Goal: Information Seeking & Learning: Learn about a topic

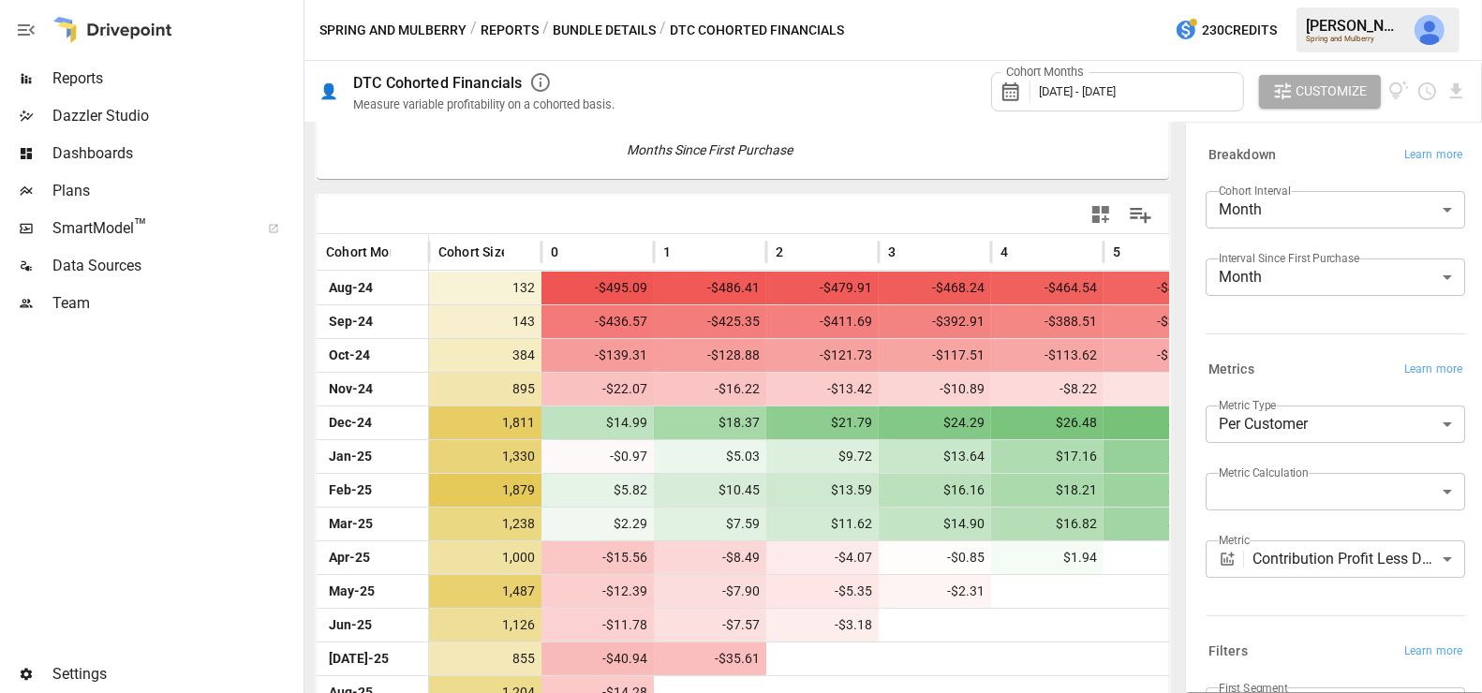
scroll to position [356, 0]
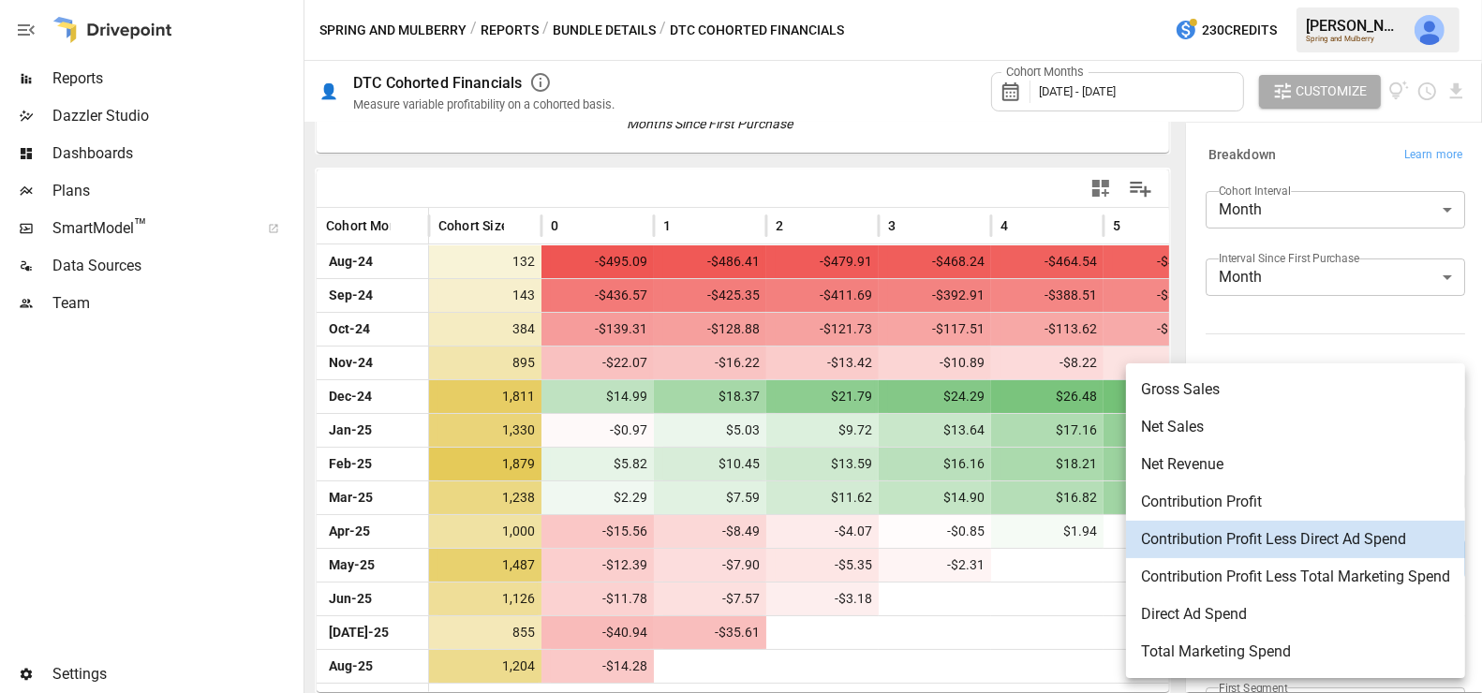
click at [1282, 0] on body "Reports Dazzler Studio Dashboards Plans SmartModel ™ Data Sources Team Settings…" at bounding box center [741, 0] width 1482 height 0
click at [703, 600] on div at bounding box center [741, 346] width 1482 height 693
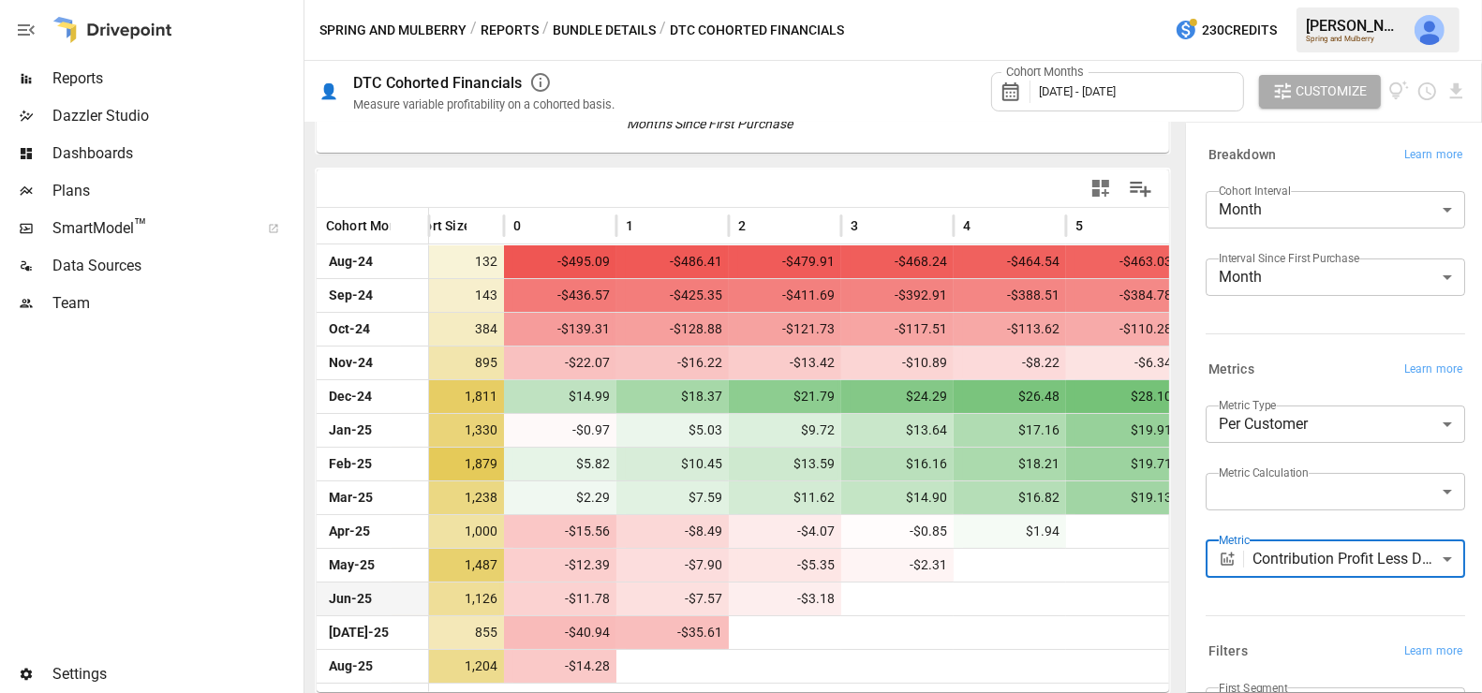
scroll to position [0, 0]
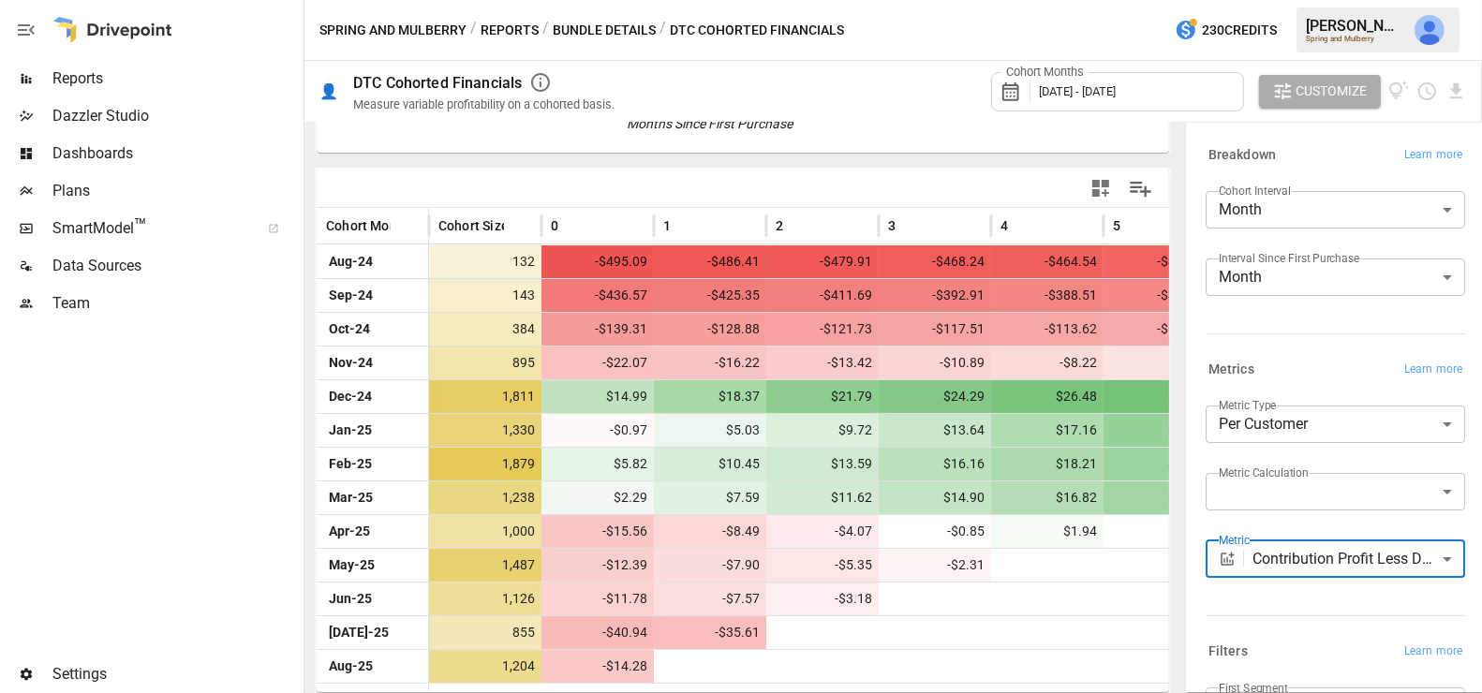
click at [1275, 0] on body "Reports Dazzler Studio Dashboards Plans SmartModel ™ Data Sources Team Settings…" at bounding box center [741, 0] width 1482 height 0
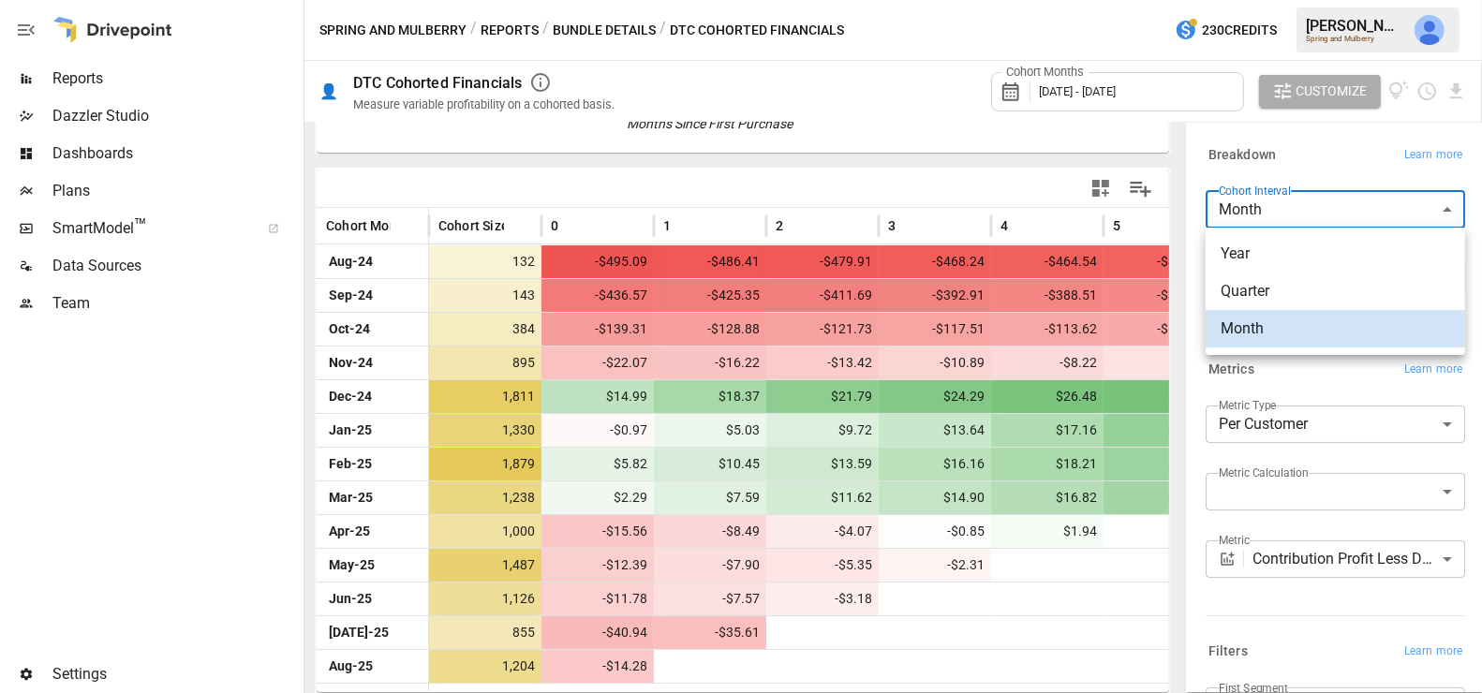
click at [1278, 244] on span "Year" at bounding box center [1336, 254] width 230 height 22
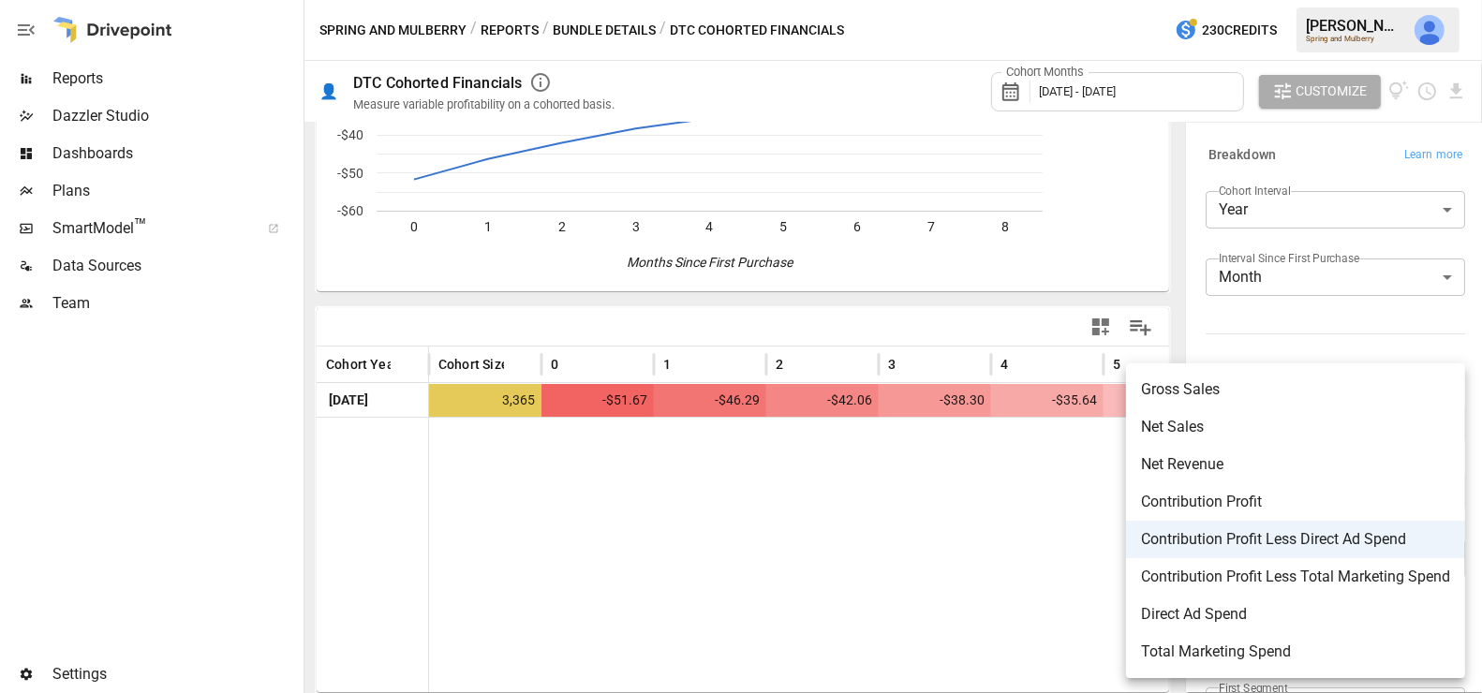
click at [1390, 0] on body "**********" at bounding box center [741, 0] width 1482 height 0
click at [1059, 501] on div at bounding box center [741, 346] width 1482 height 693
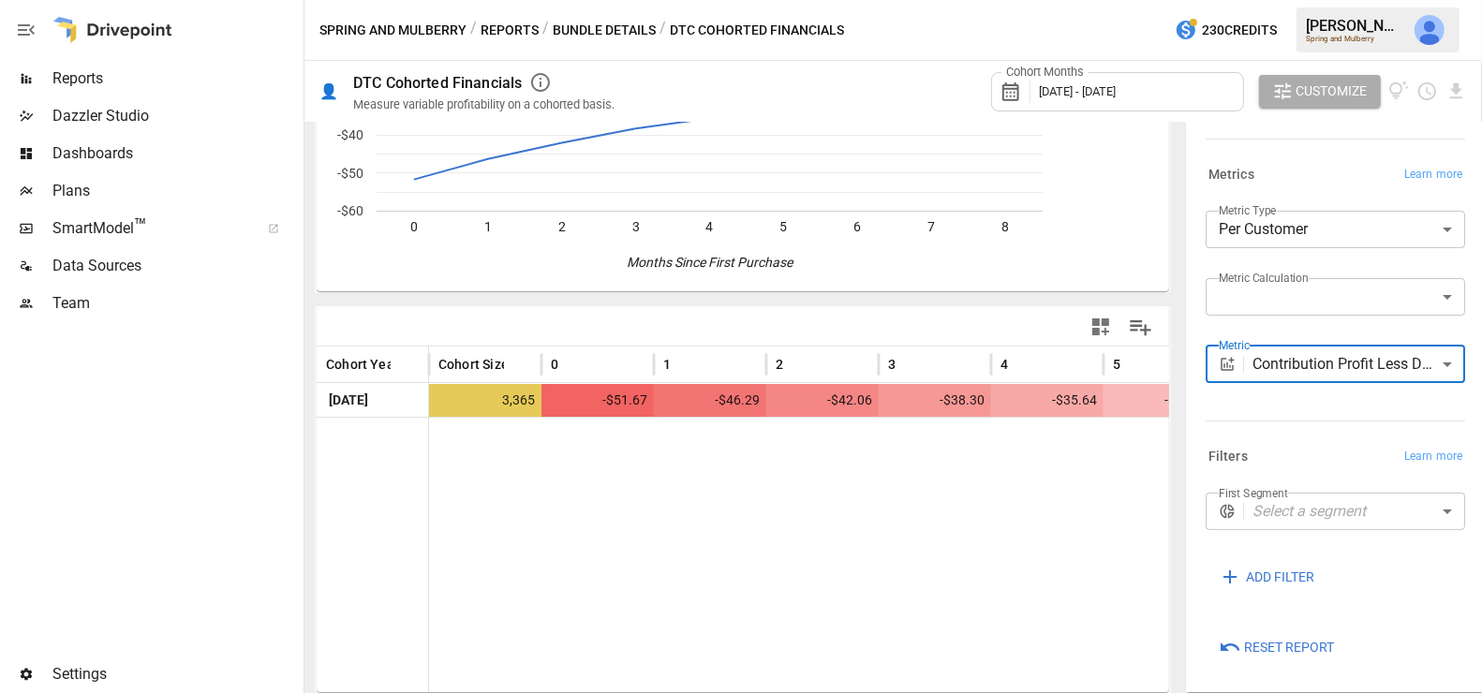
scroll to position [197, 0]
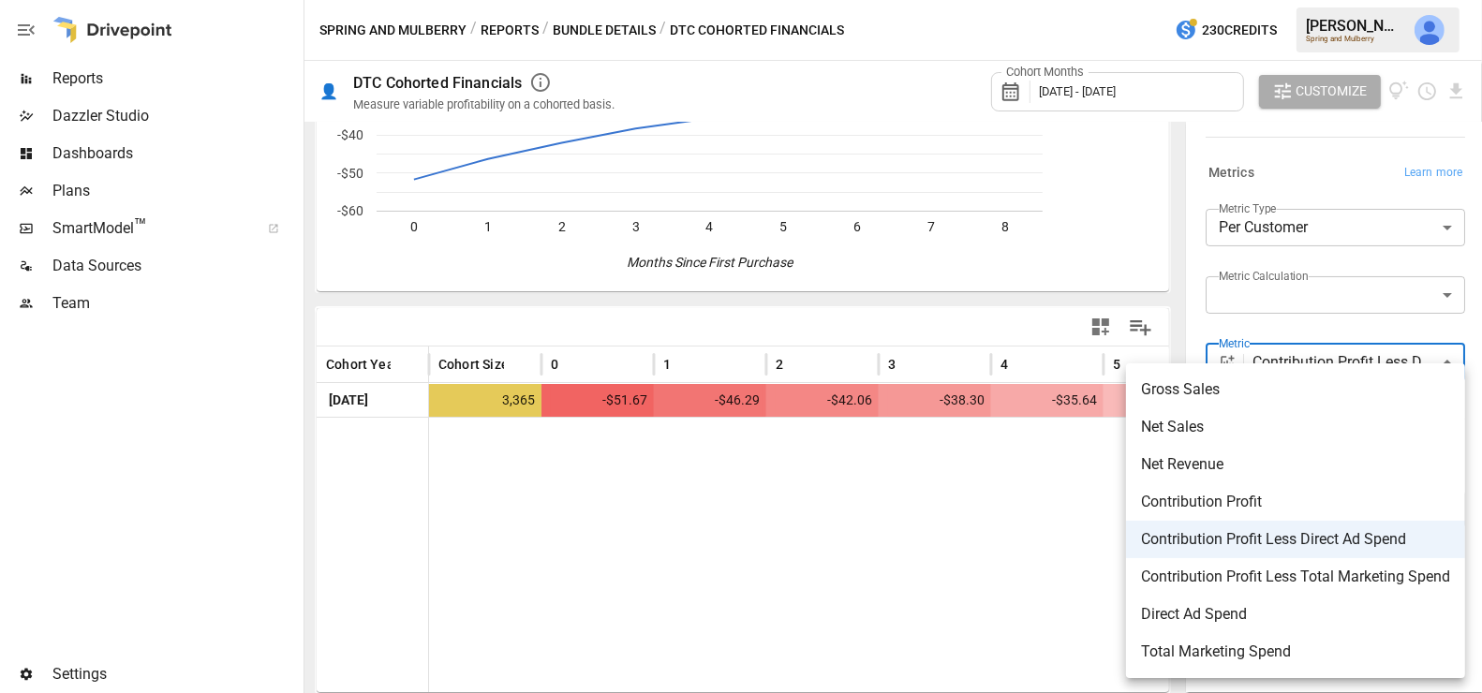
click at [1310, 0] on body "**********" at bounding box center [741, 0] width 1482 height 0
click at [1280, 266] on div at bounding box center [741, 346] width 1482 height 693
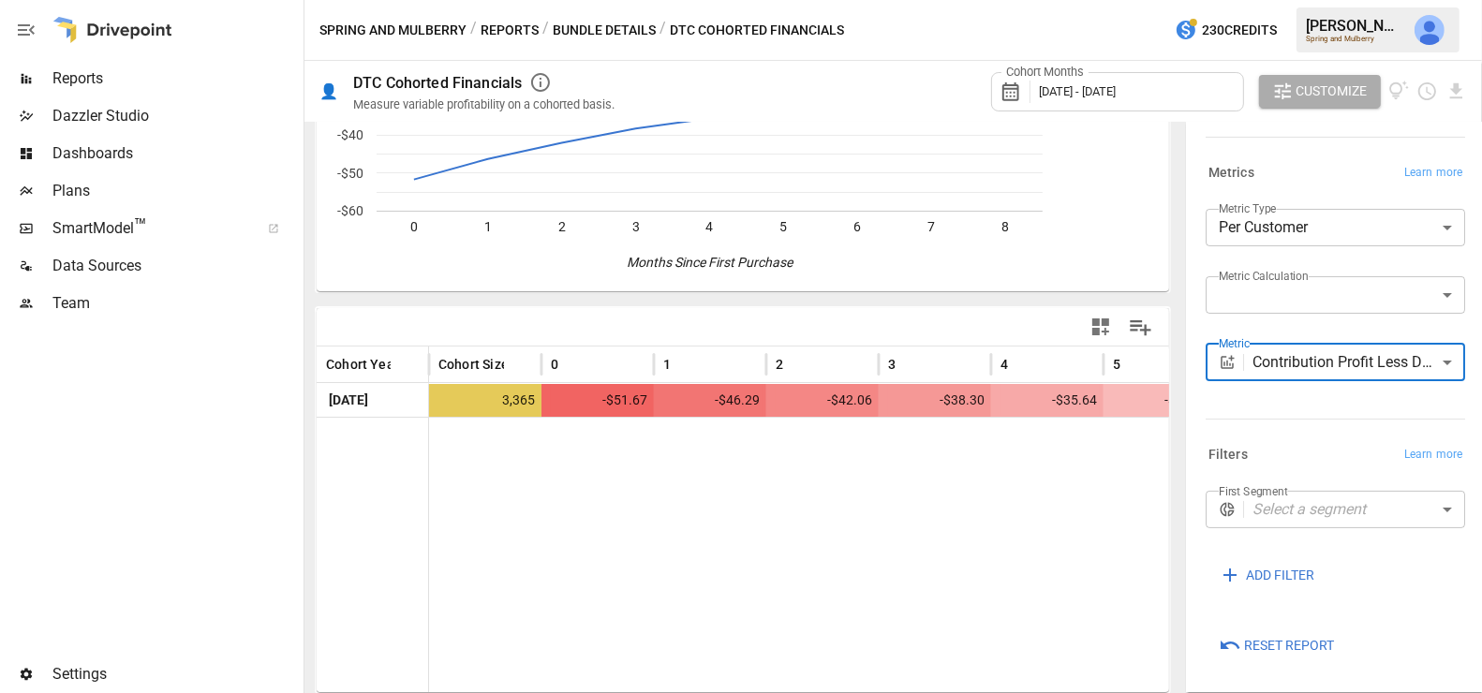
scroll to position [0, 0]
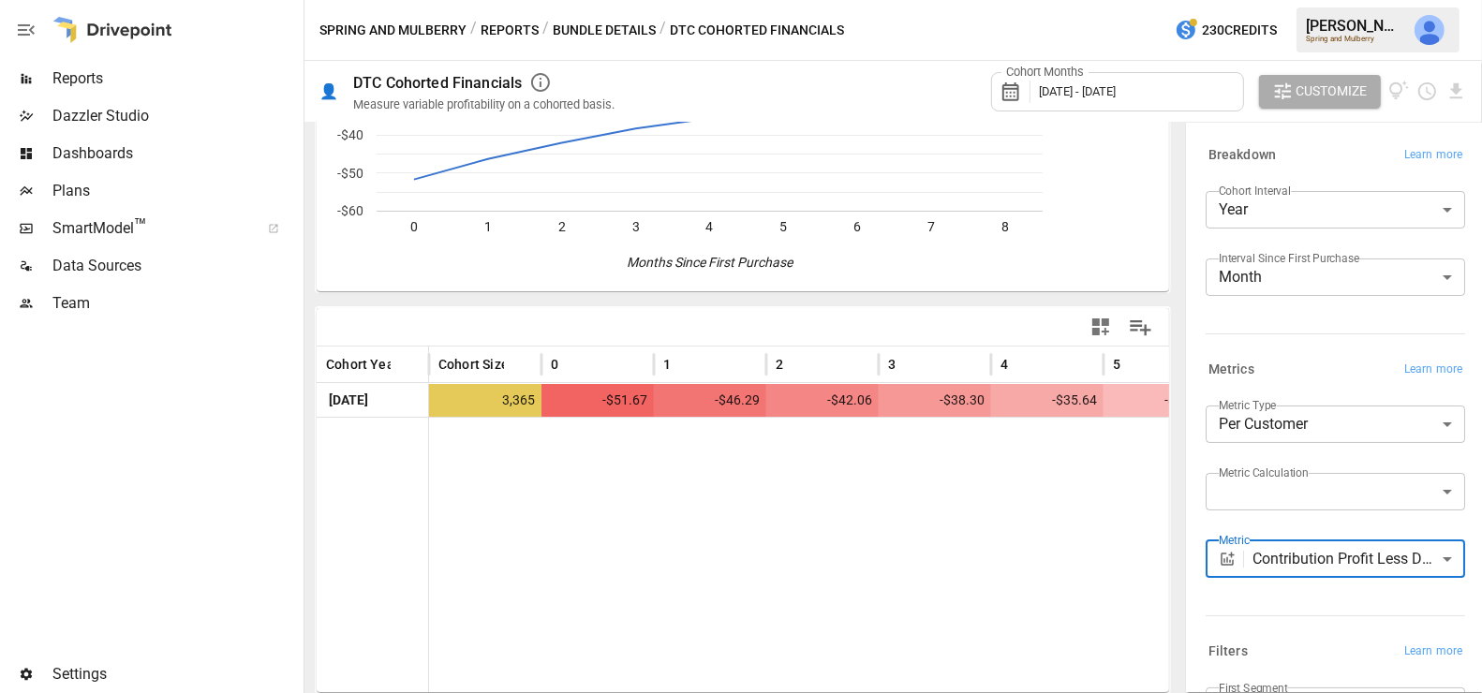
click at [1261, 0] on body "**********" at bounding box center [741, 0] width 1482 height 0
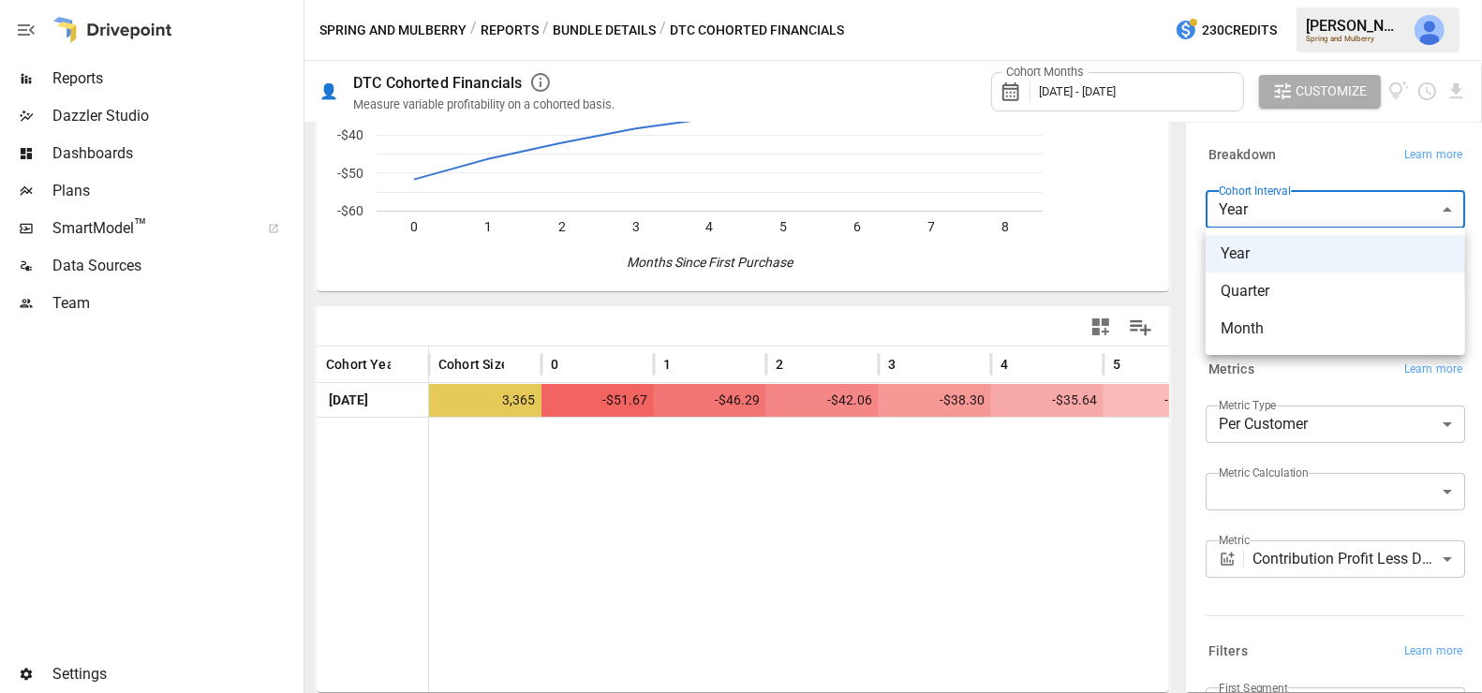
click at [1256, 328] on span "Month" at bounding box center [1336, 329] width 230 height 22
type input "*****"
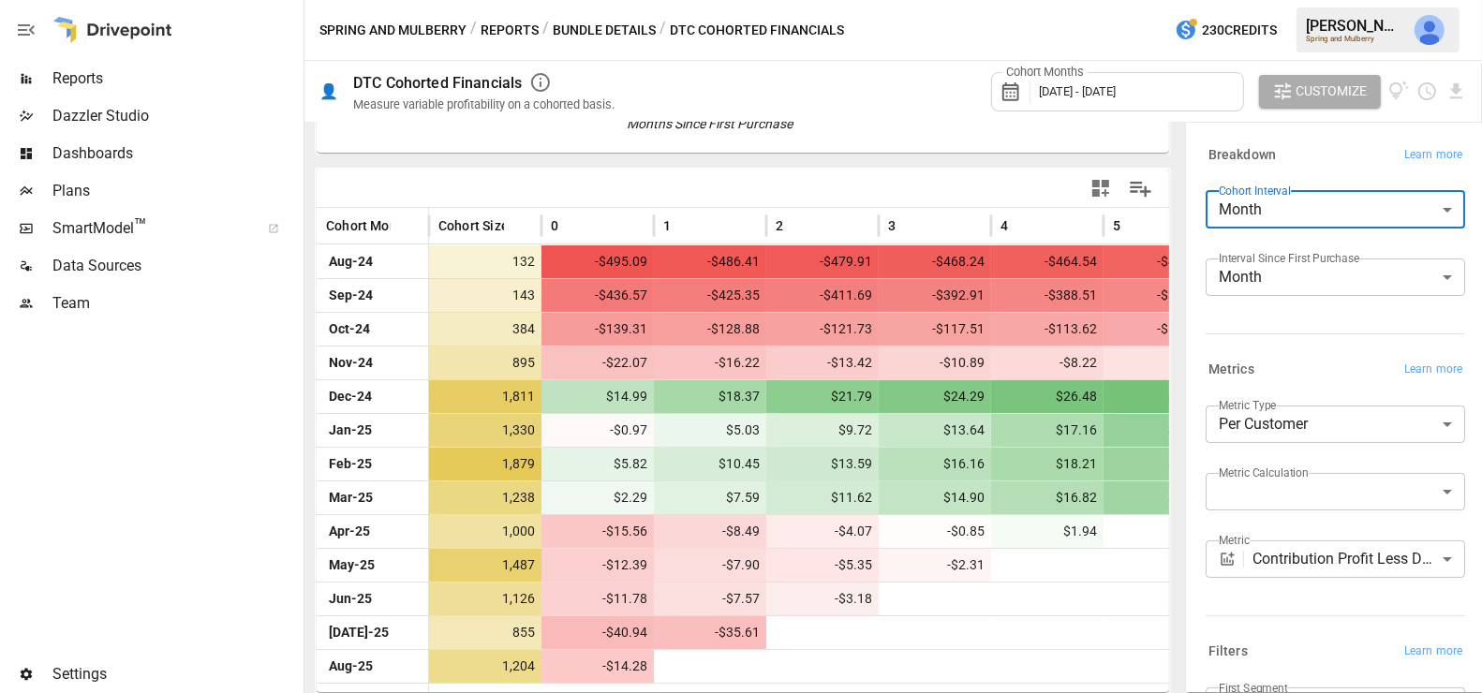
click at [1327, 0] on body "Reports Dazzler Studio Dashboards Plans SmartModel ™ Data Sources Team Settings…" at bounding box center [741, 0] width 1482 height 0
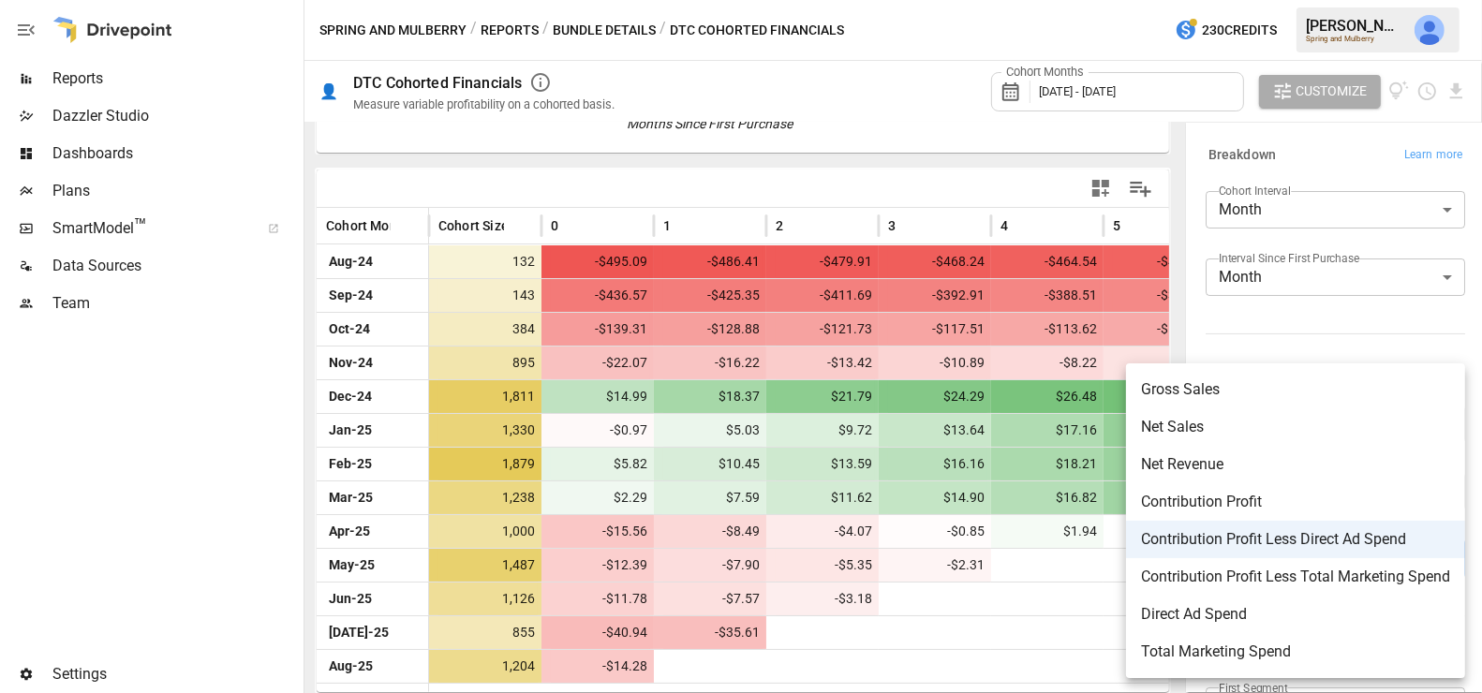
click at [1273, 391] on span "Gross Sales" at bounding box center [1295, 389] width 309 height 22
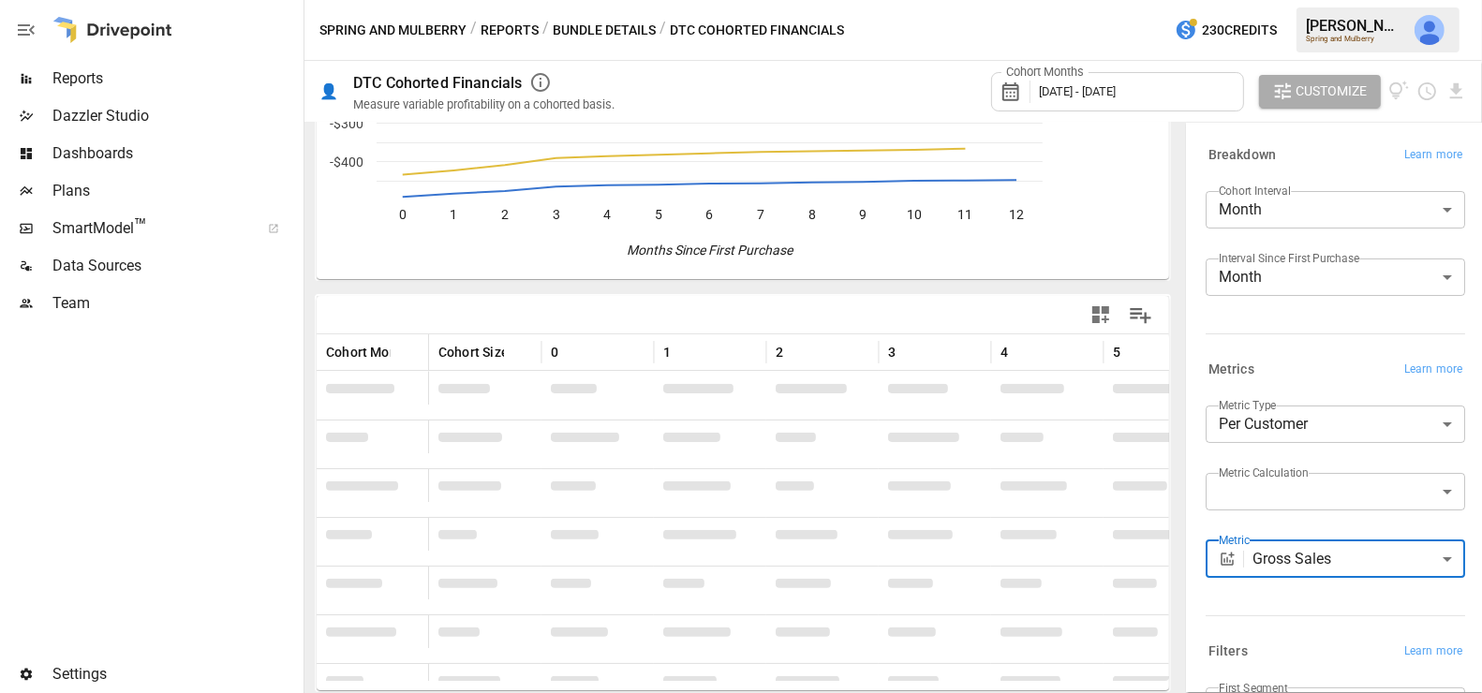
scroll to position [356, 0]
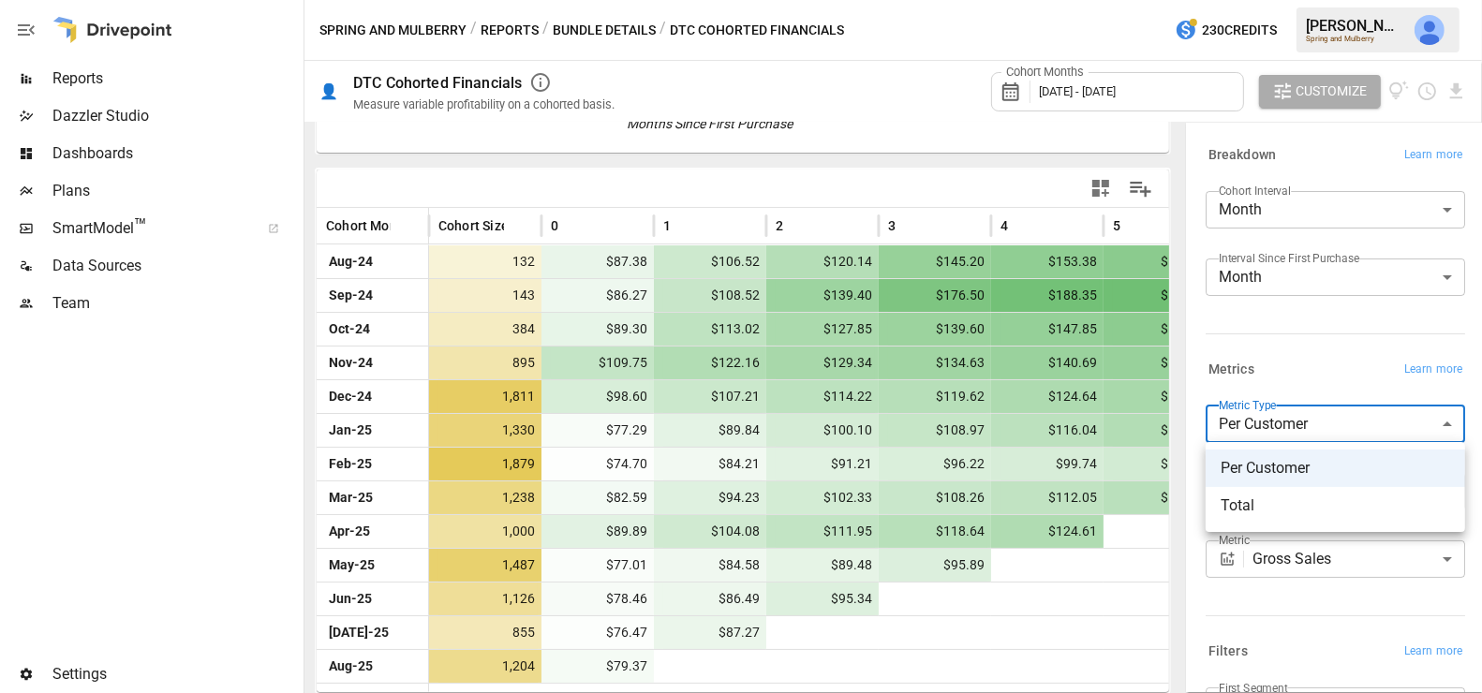
click at [1276, 0] on body "Reports Dazzler Studio Dashboards Plans SmartModel ™ Data Sources Team Settings…" at bounding box center [741, 0] width 1482 height 0
click at [1276, 413] on div at bounding box center [741, 346] width 1482 height 693
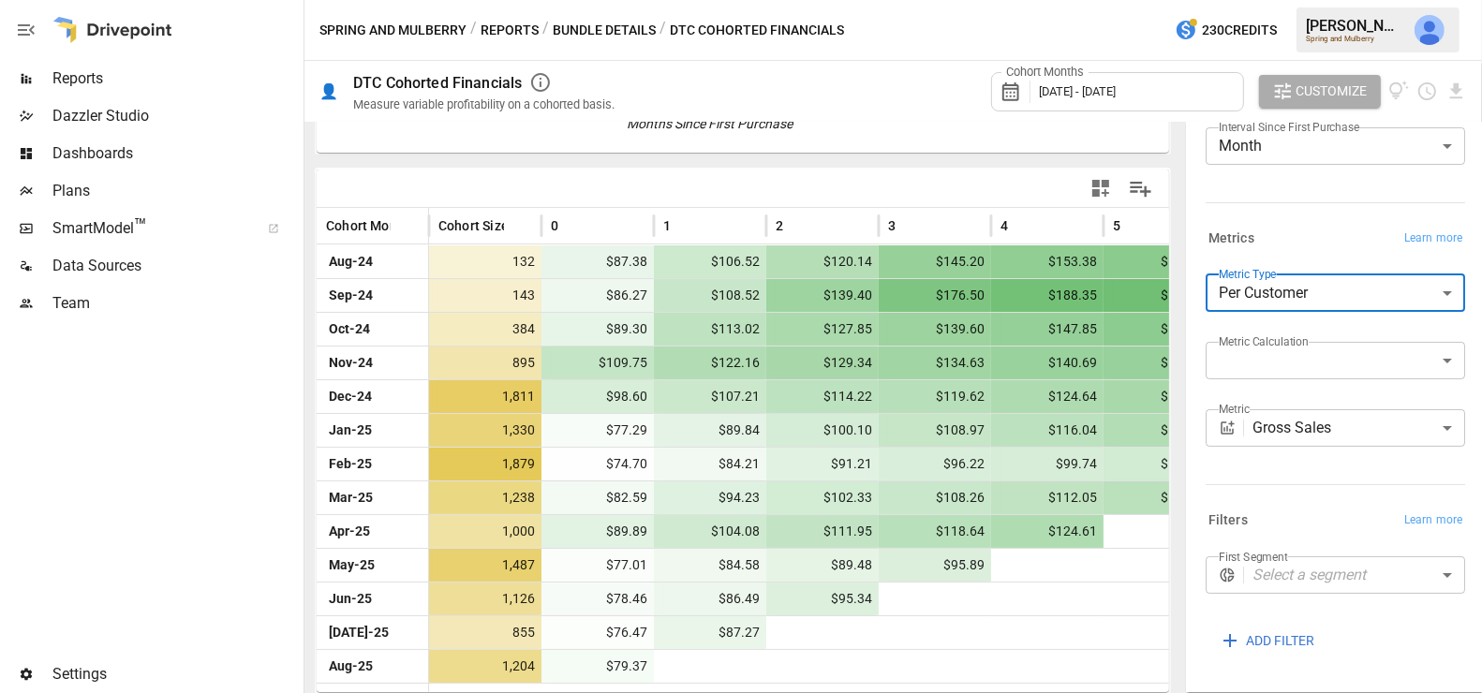
scroll to position [141, 0]
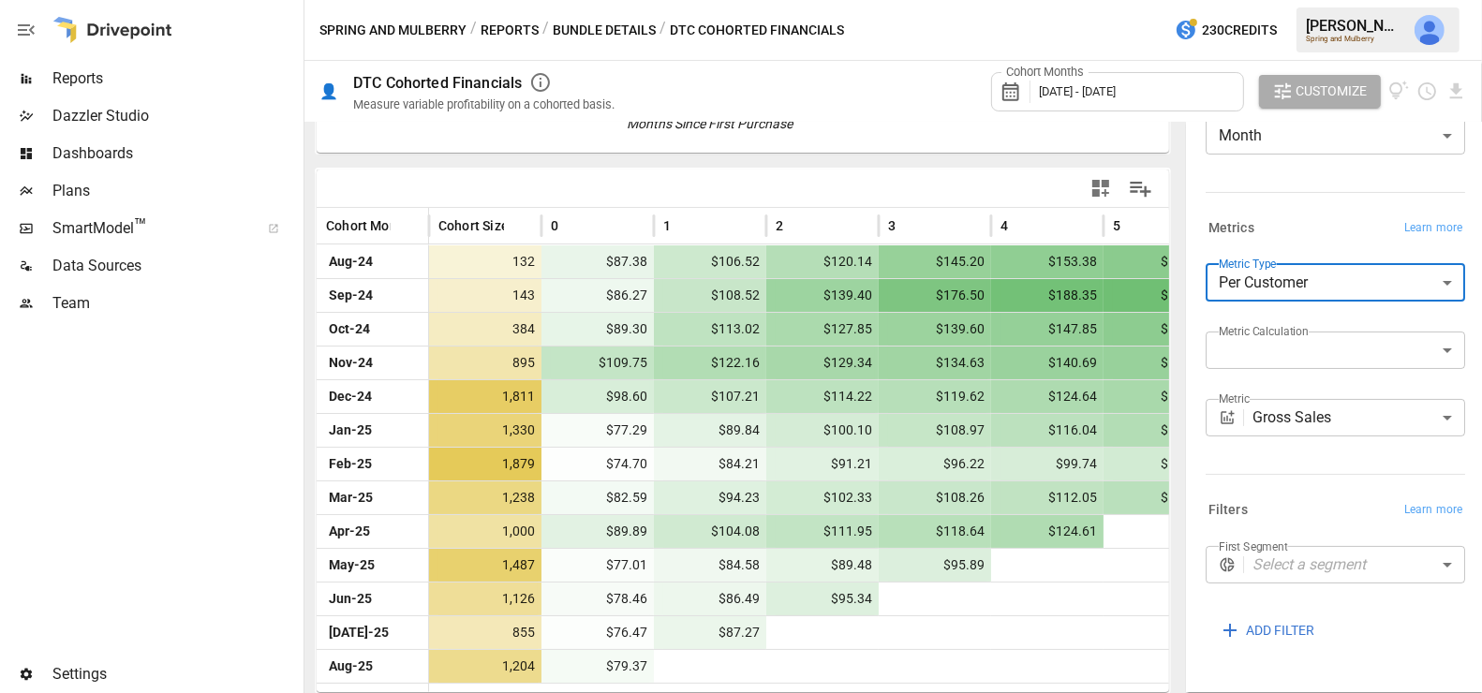
click at [1312, 0] on body "Reports Dazzler Studio Dashboards Plans SmartModel ™ Data Sources Team Settings…" at bounding box center [741, 0] width 1482 height 0
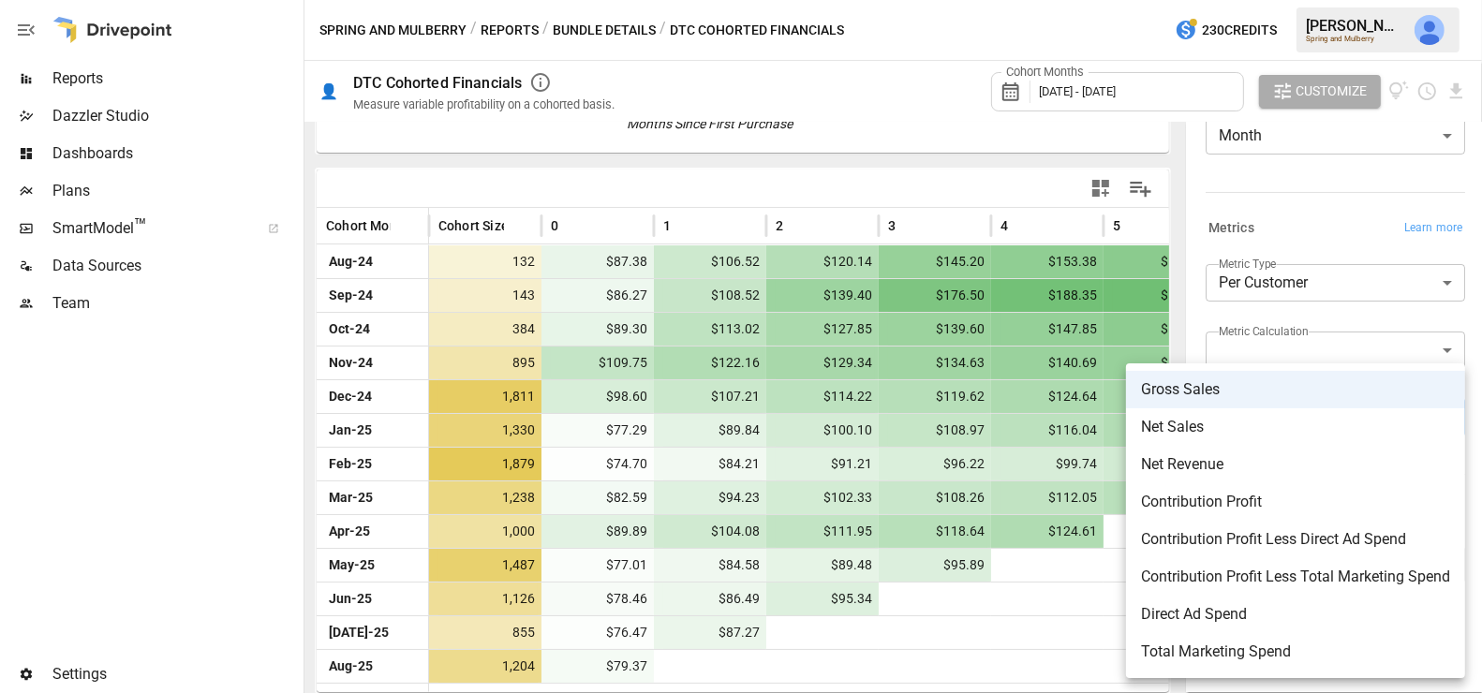
click at [1263, 503] on span "Contribution Profit" at bounding box center [1295, 502] width 309 height 22
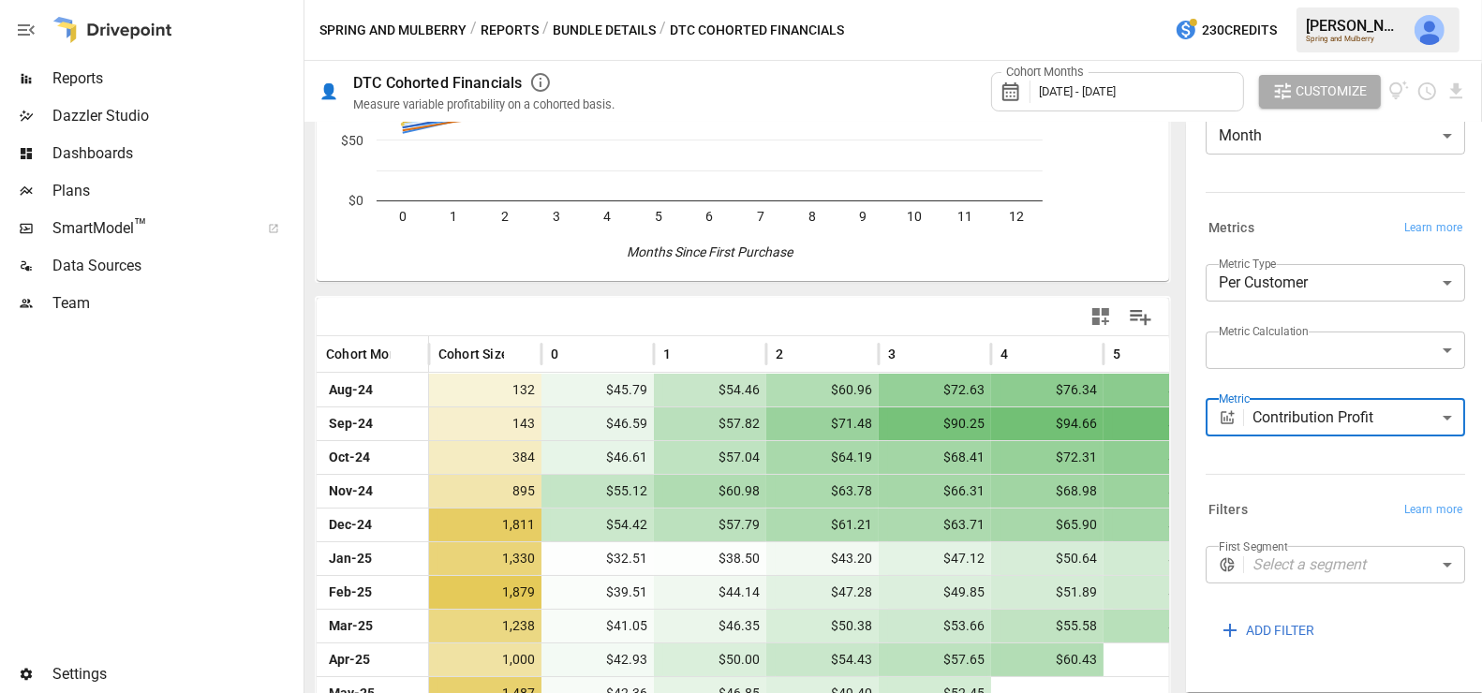
scroll to position [356, 0]
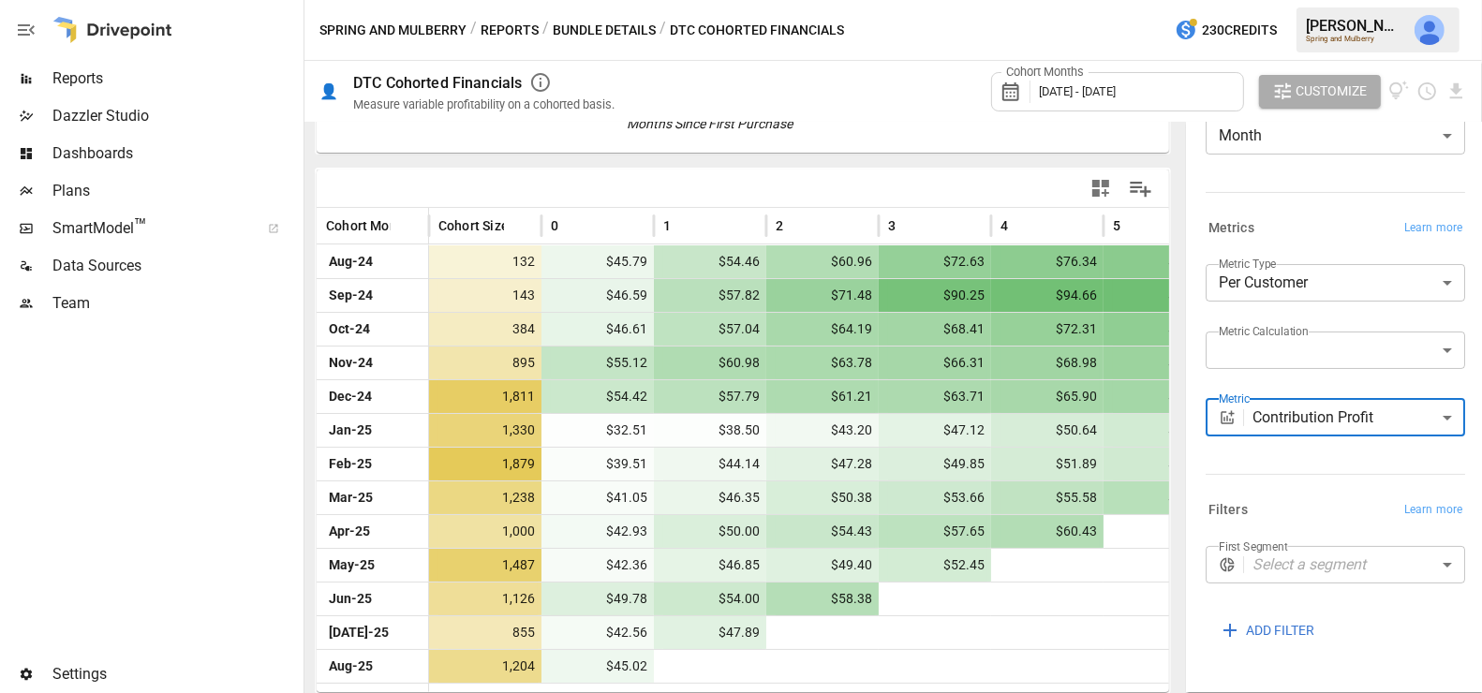
click at [1290, 0] on body "Reports Dazzler Studio Dashboards Plans SmartModel ™ Data Sources Team Settings…" at bounding box center [741, 0] width 1482 height 0
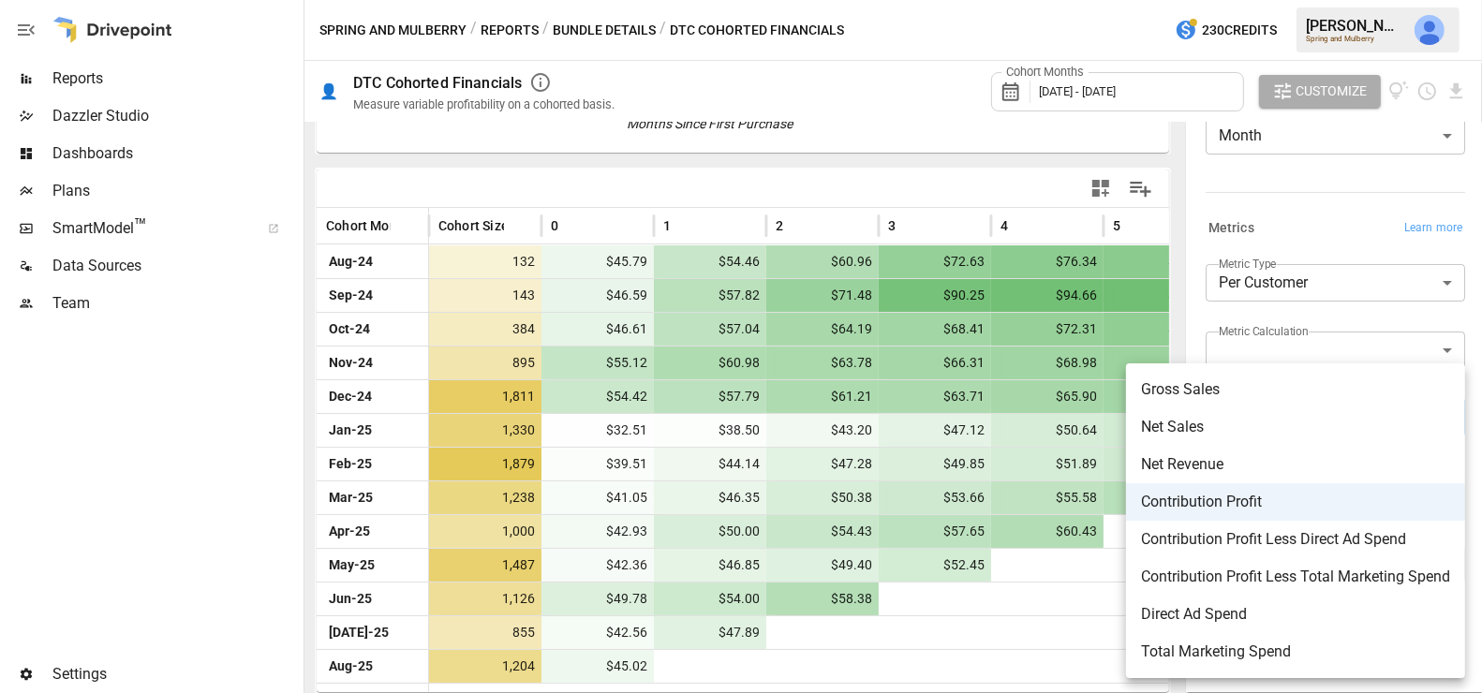
click at [1310, 545] on span "Contribution Profit Less Direct Ad Spend" at bounding box center [1295, 539] width 309 height 22
type input "**********"
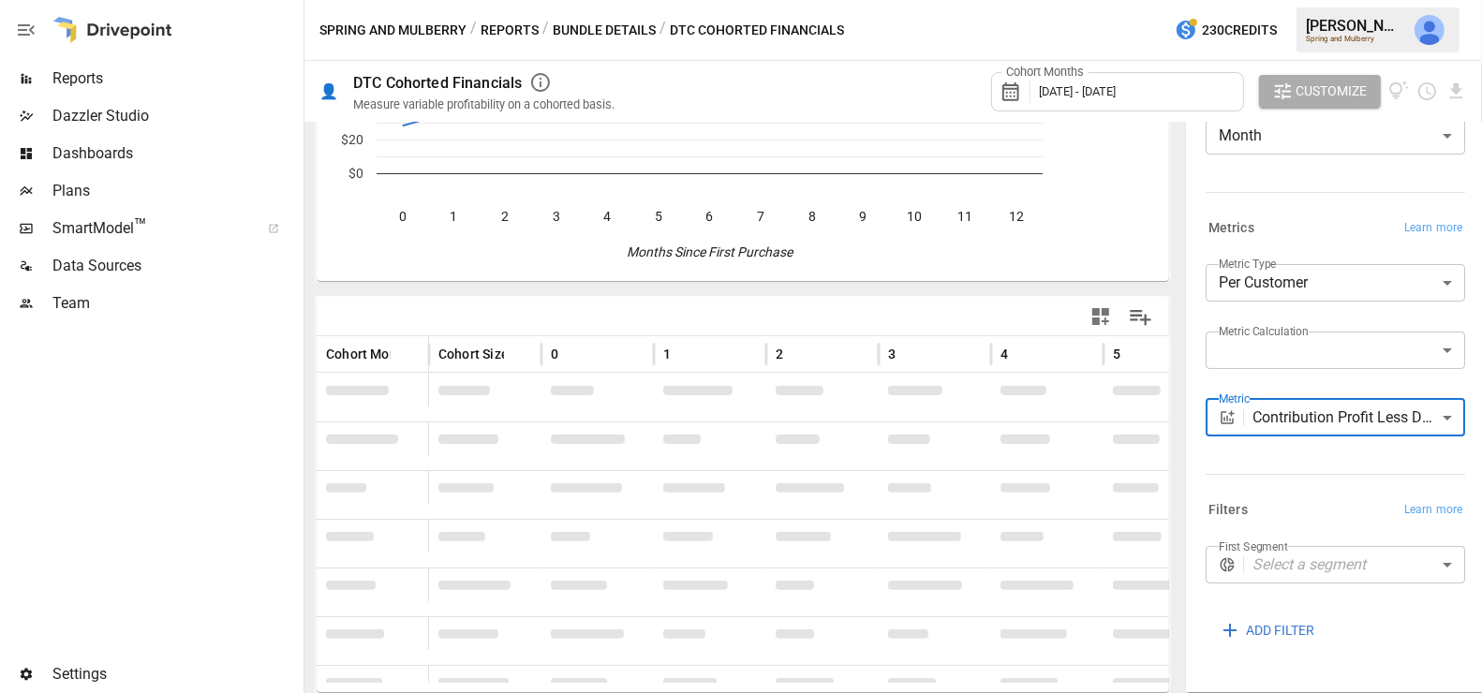
scroll to position [356, 0]
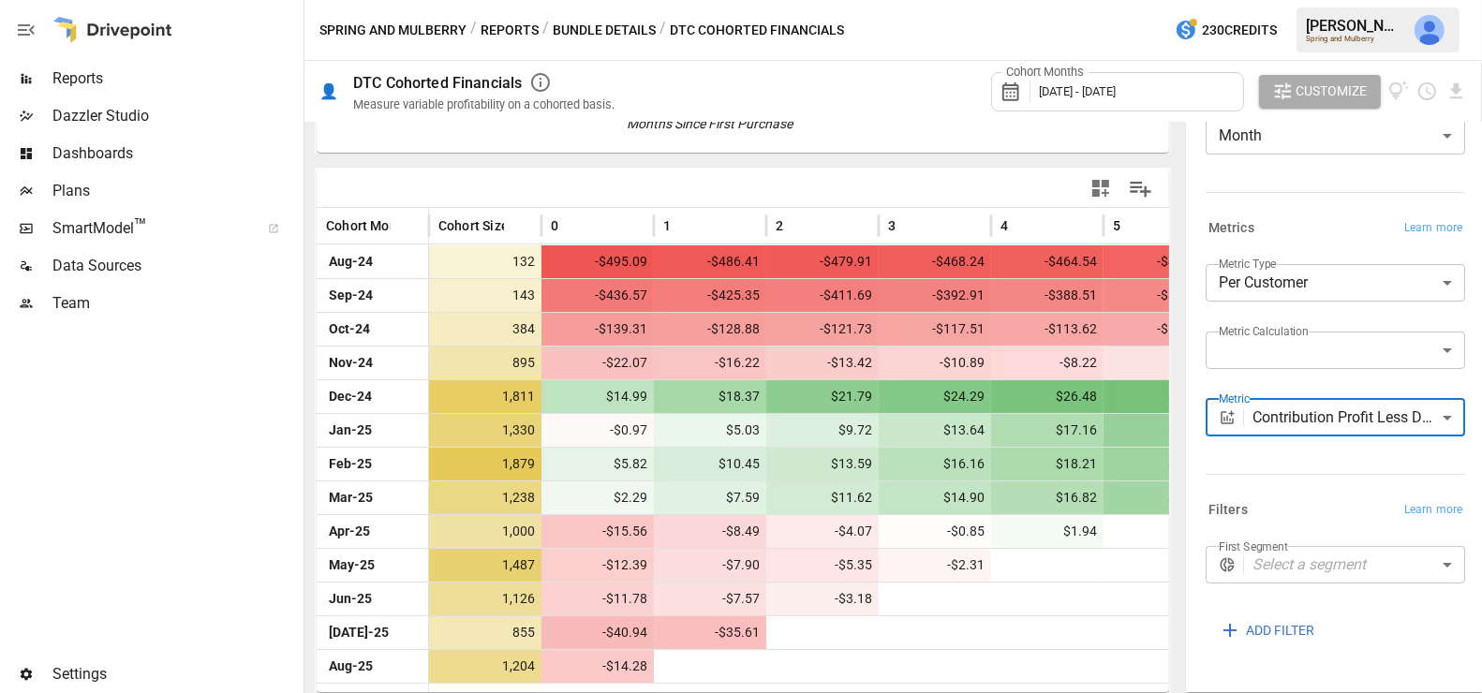
click at [1310, 0] on body "Reports Dazzler Studio Dashboards Plans SmartModel ™ Data Sources Team Settings…" at bounding box center [741, 0] width 1482 height 0
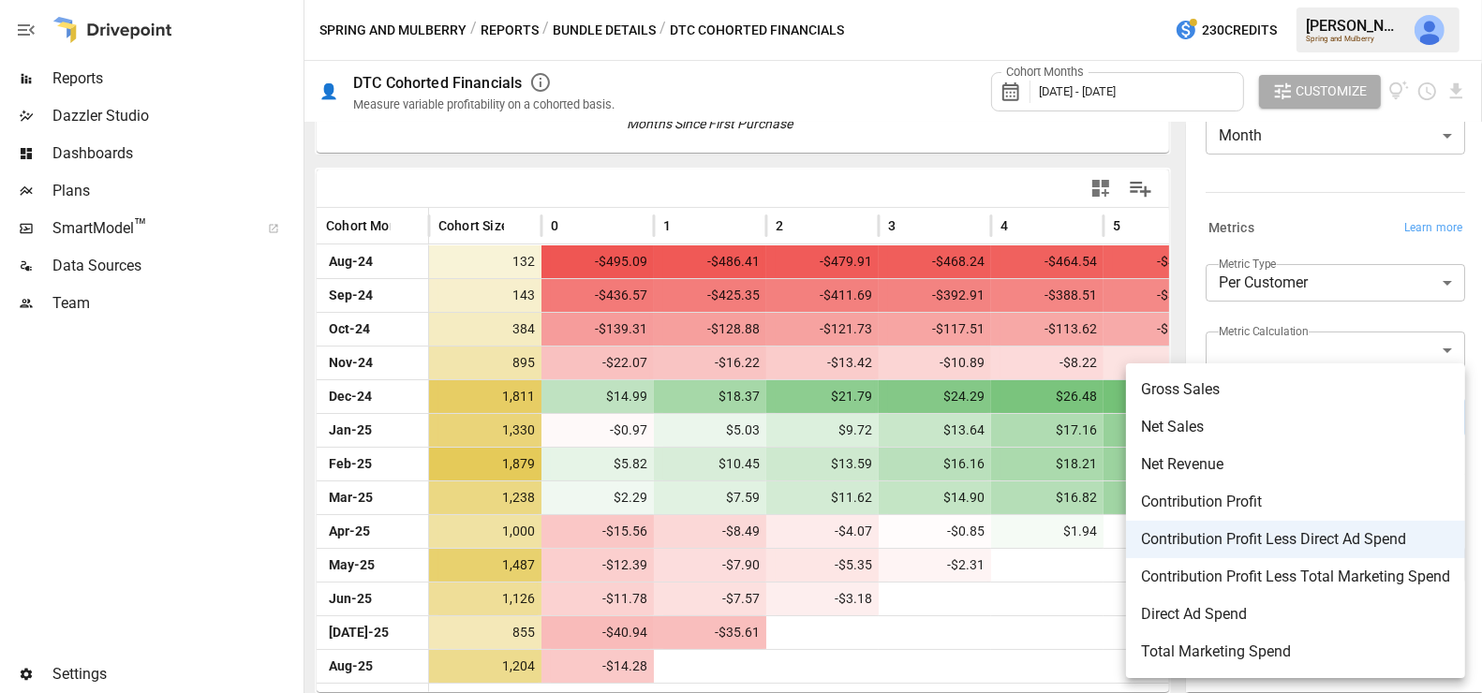
click at [905, 621] on div at bounding box center [741, 346] width 1482 height 693
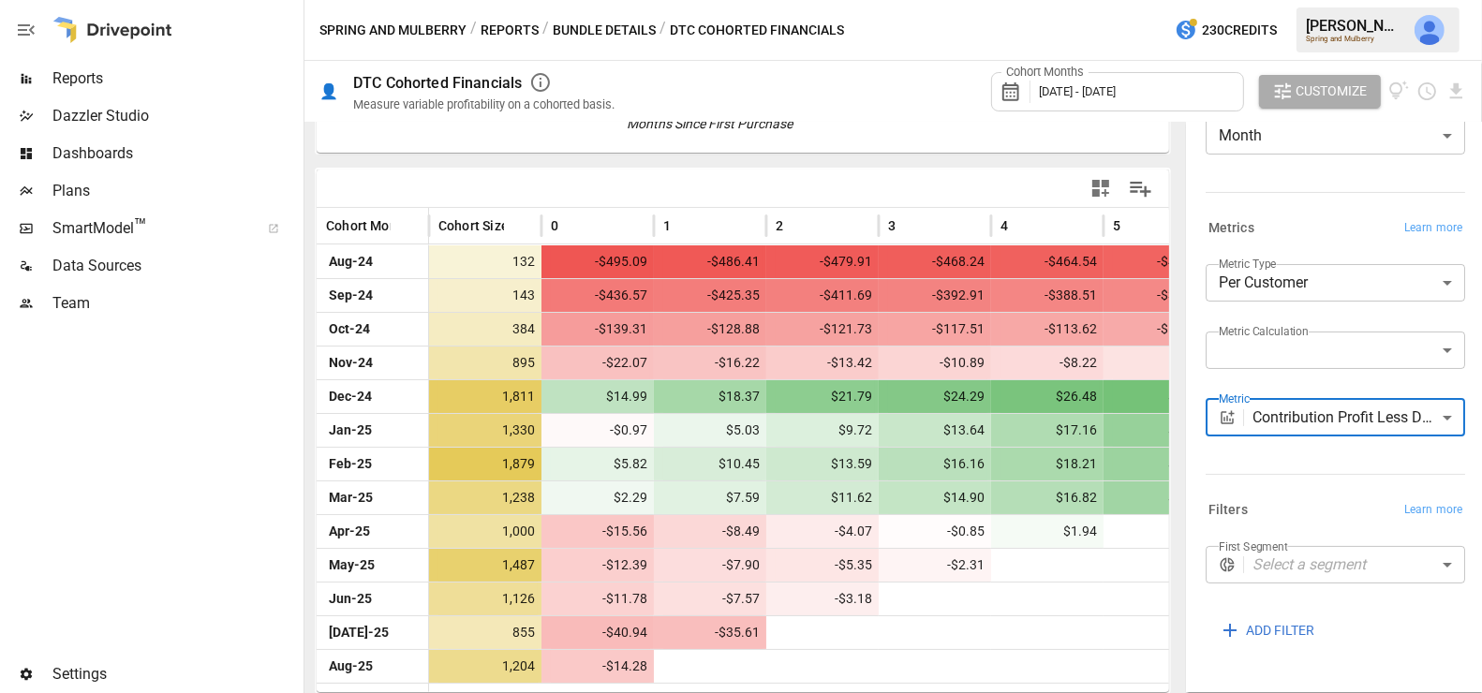
click at [1332, 394] on div "**********" at bounding box center [1335, 357] width 259 height 187
click at [1332, 0] on body "Reports Dazzler Studio Dashboards Plans SmartModel ™ Data Sources Team Settings…" at bounding box center [741, 0] width 1482 height 0
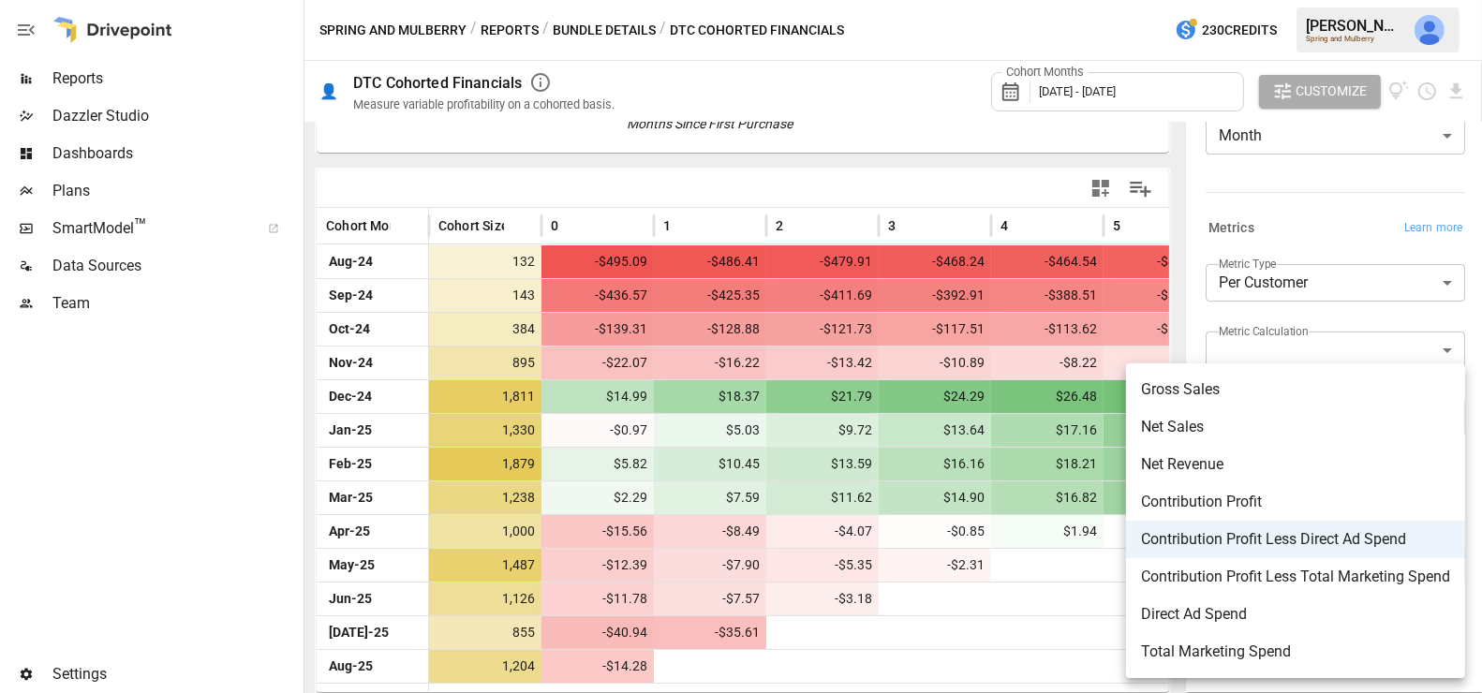
click at [866, 635] on div at bounding box center [741, 346] width 1482 height 693
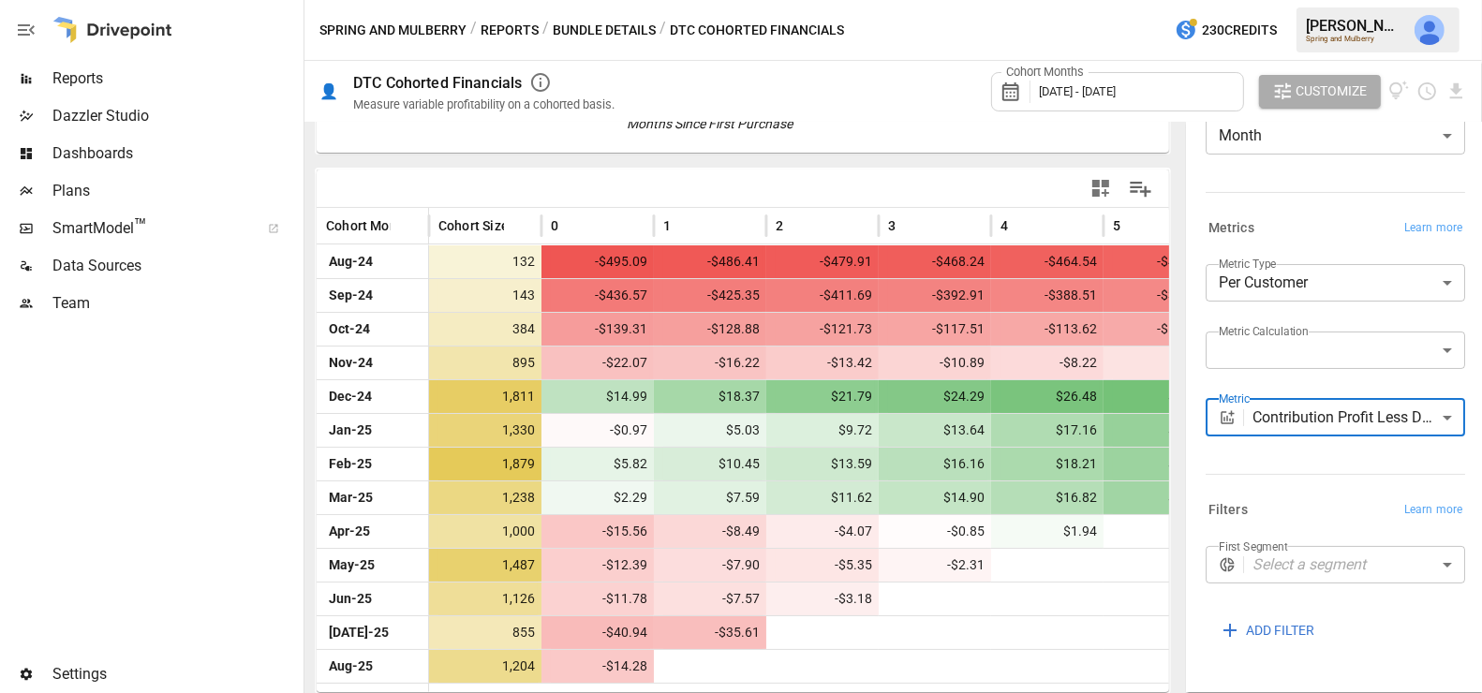
click at [1341, 0] on body "Reports Dazzler Studio Dashboards Plans SmartModel ™ Data Sources Team Settings…" at bounding box center [741, 0] width 1482 height 0
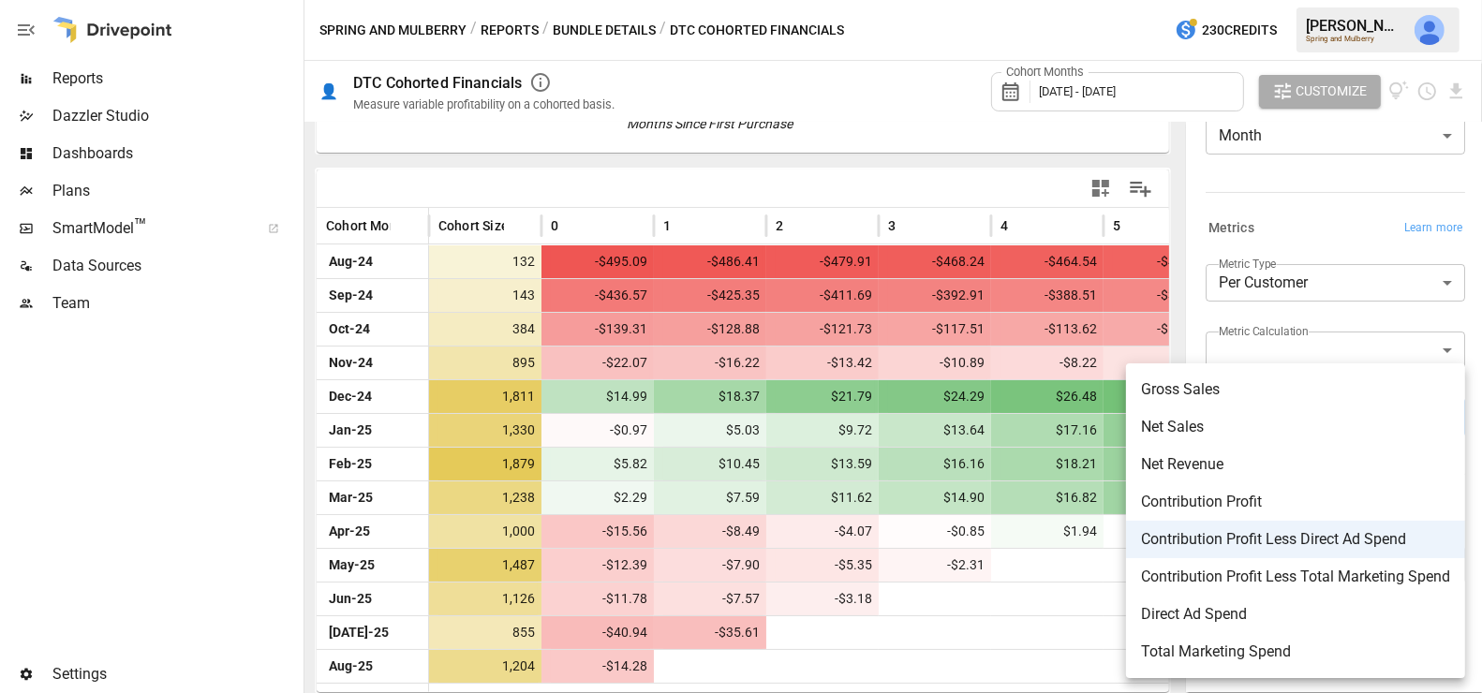
click at [1089, 546] on div at bounding box center [741, 346] width 1482 height 693
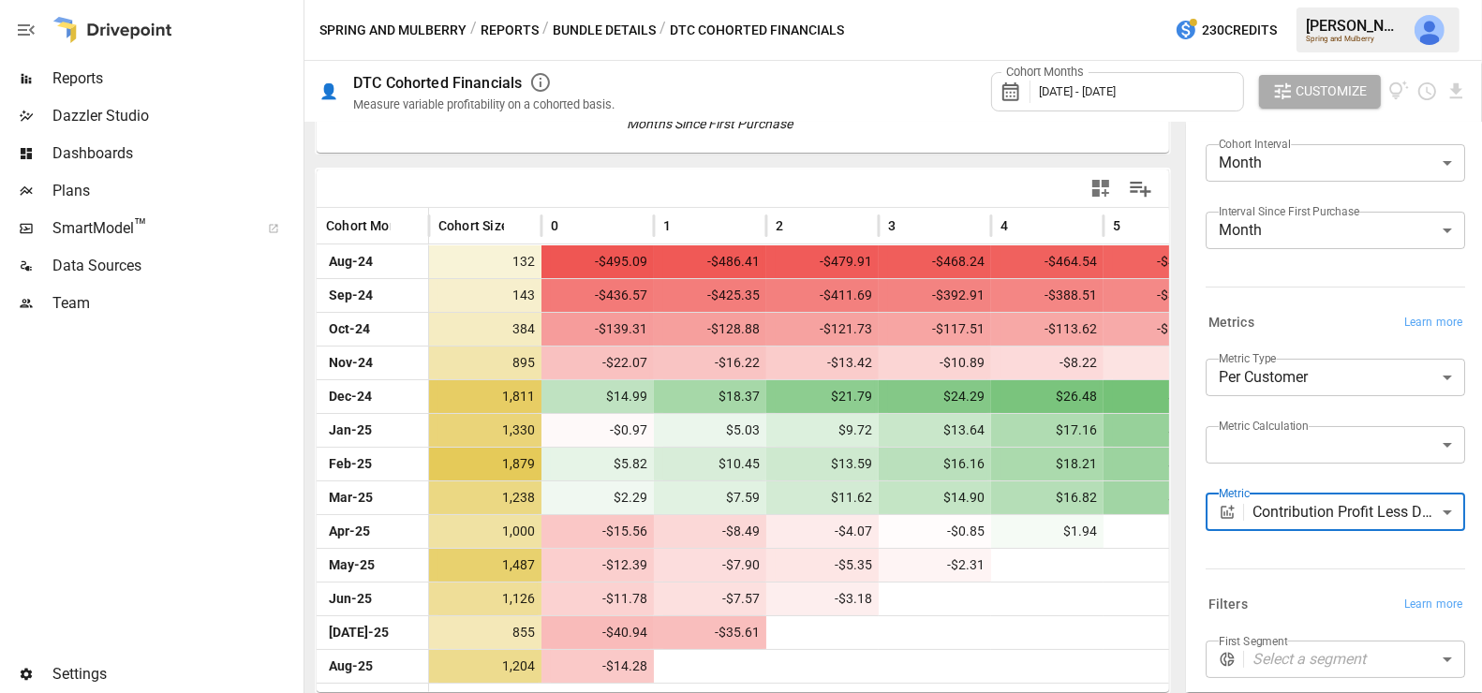
scroll to position [28, 0]
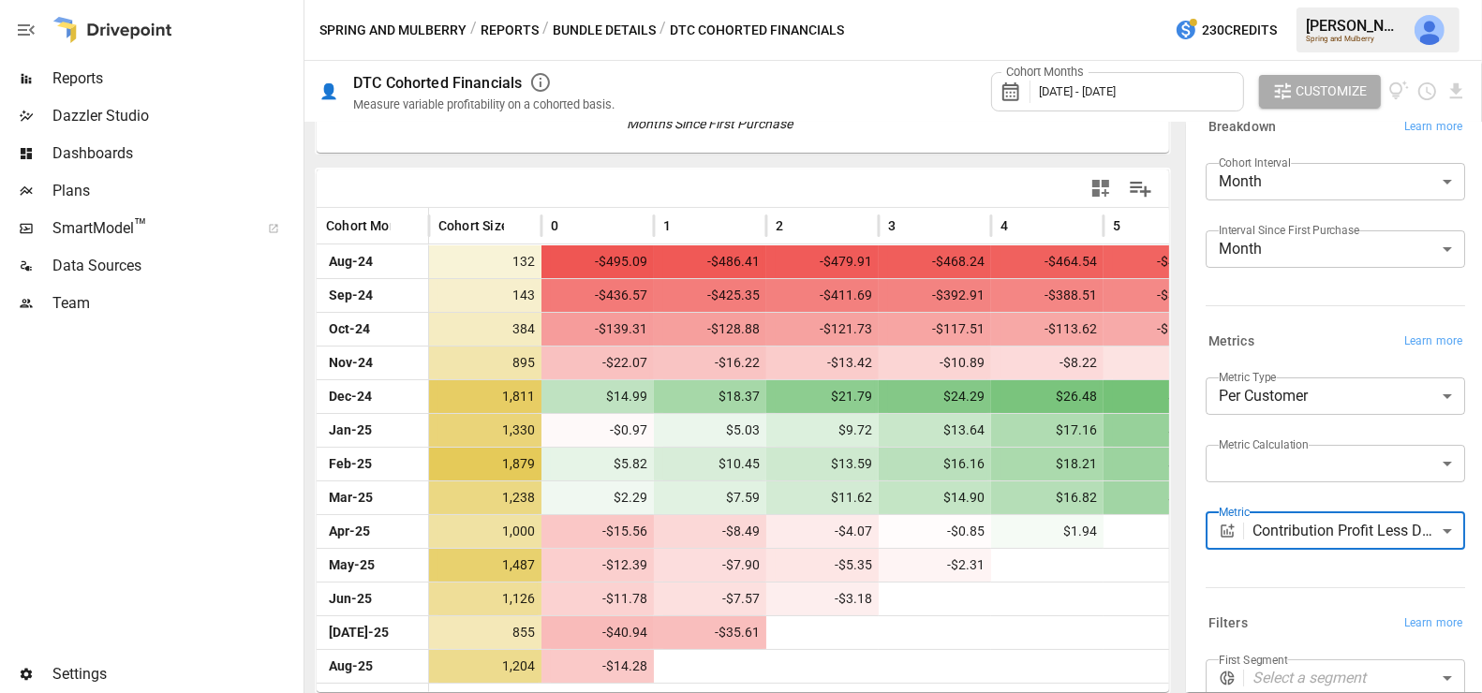
click at [1262, 0] on body "Reports Dazzler Studio Dashboards Plans SmartModel ™ Data Sources Team Settings…" at bounding box center [741, 0] width 1482 height 0
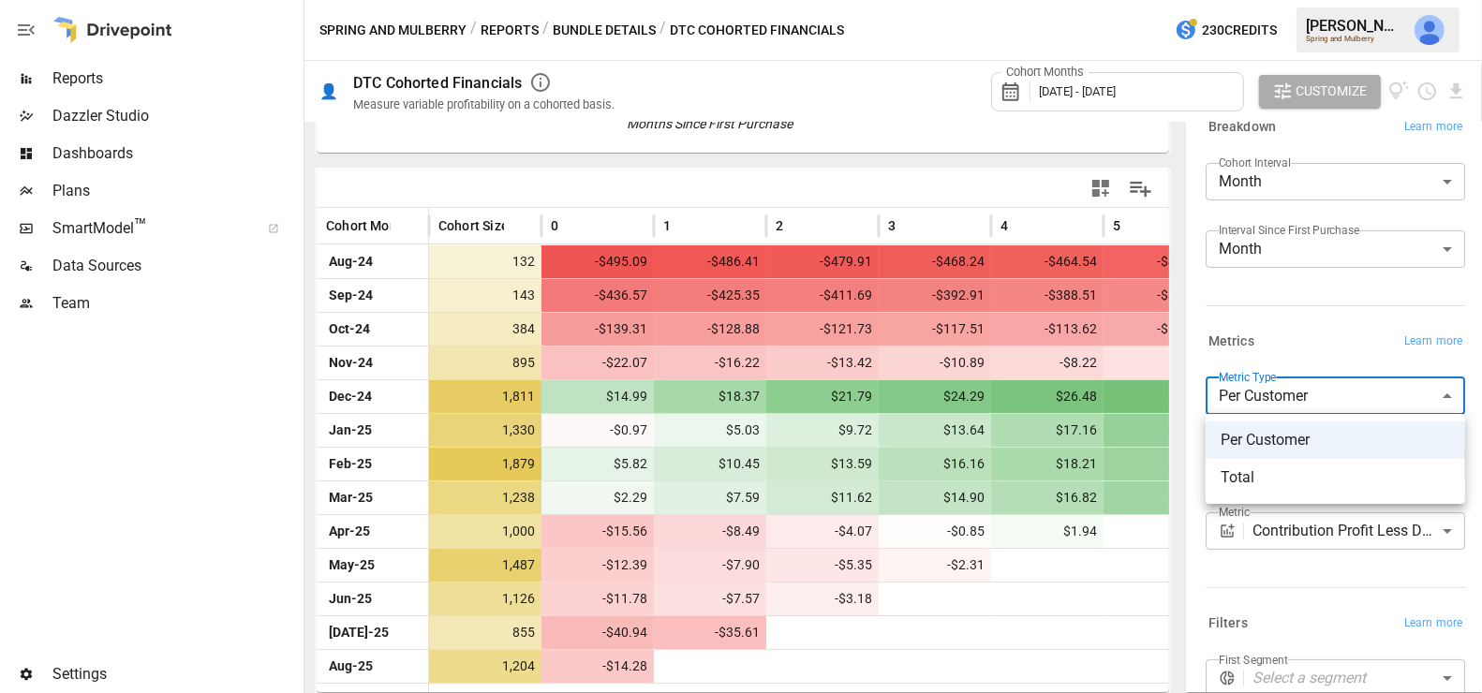
click at [1303, 342] on div at bounding box center [741, 346] width 1482 height 693
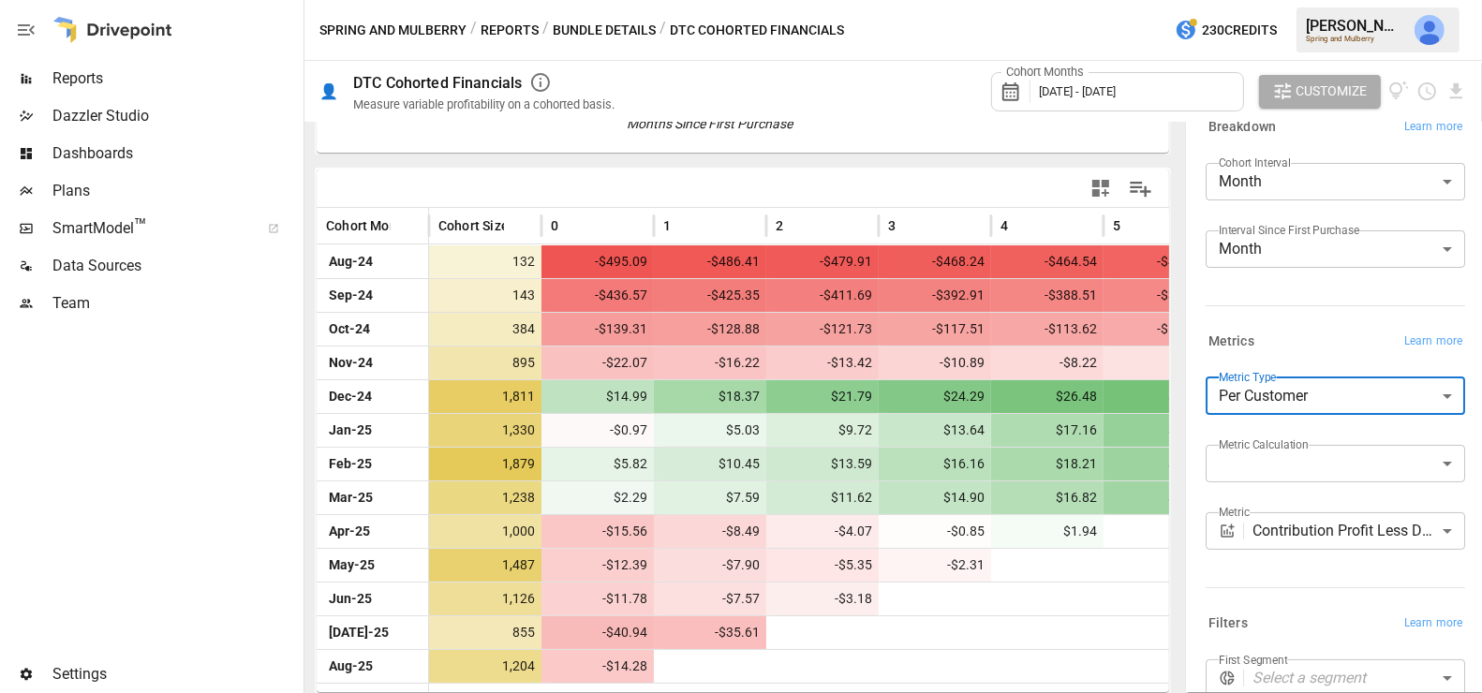
click at [1295, 0] on body "Reports Dazzler Studio Dashboards Plans SmartModel ™ Data Sources Team Settings…" at bounding box center [741, 0] width 1482 height 0
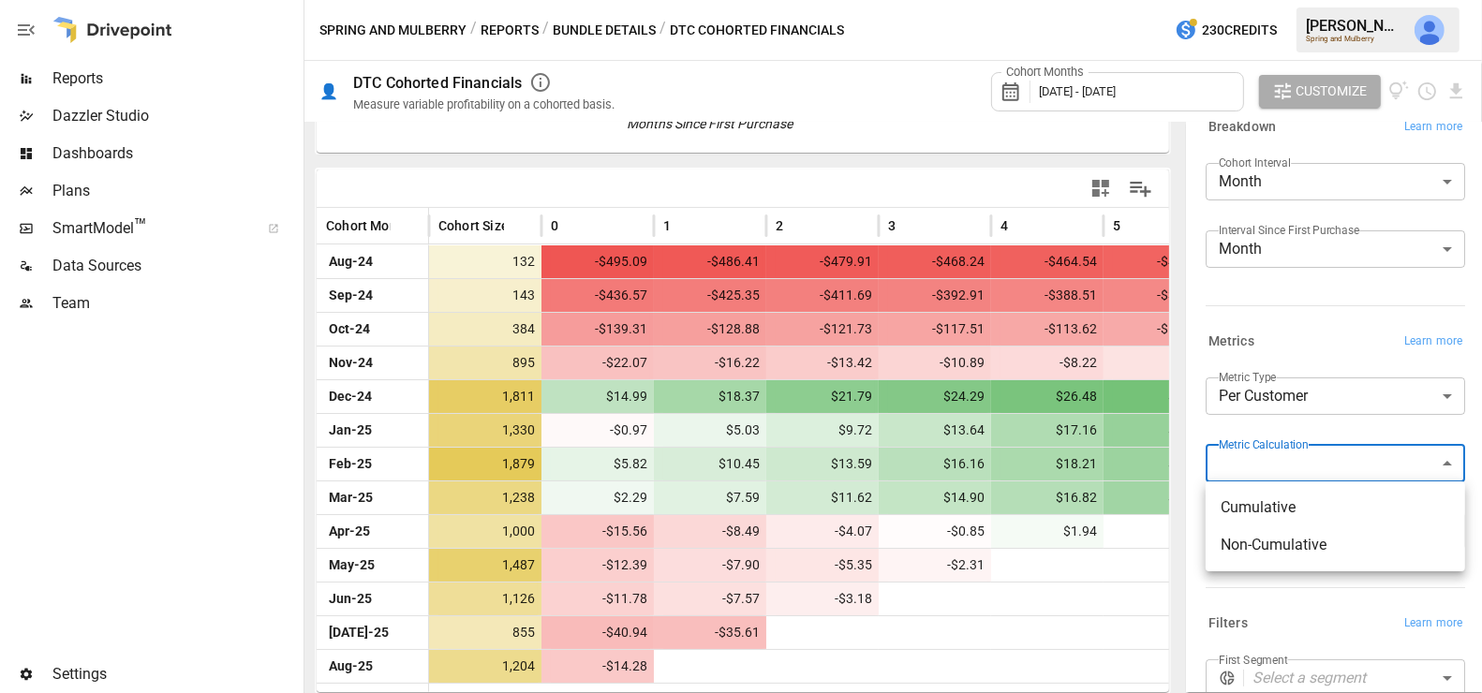
click at [1283, 535] on span "Non-Cumulative" at bounding box center [1336, 545] width 230 height 22
type input "**********"
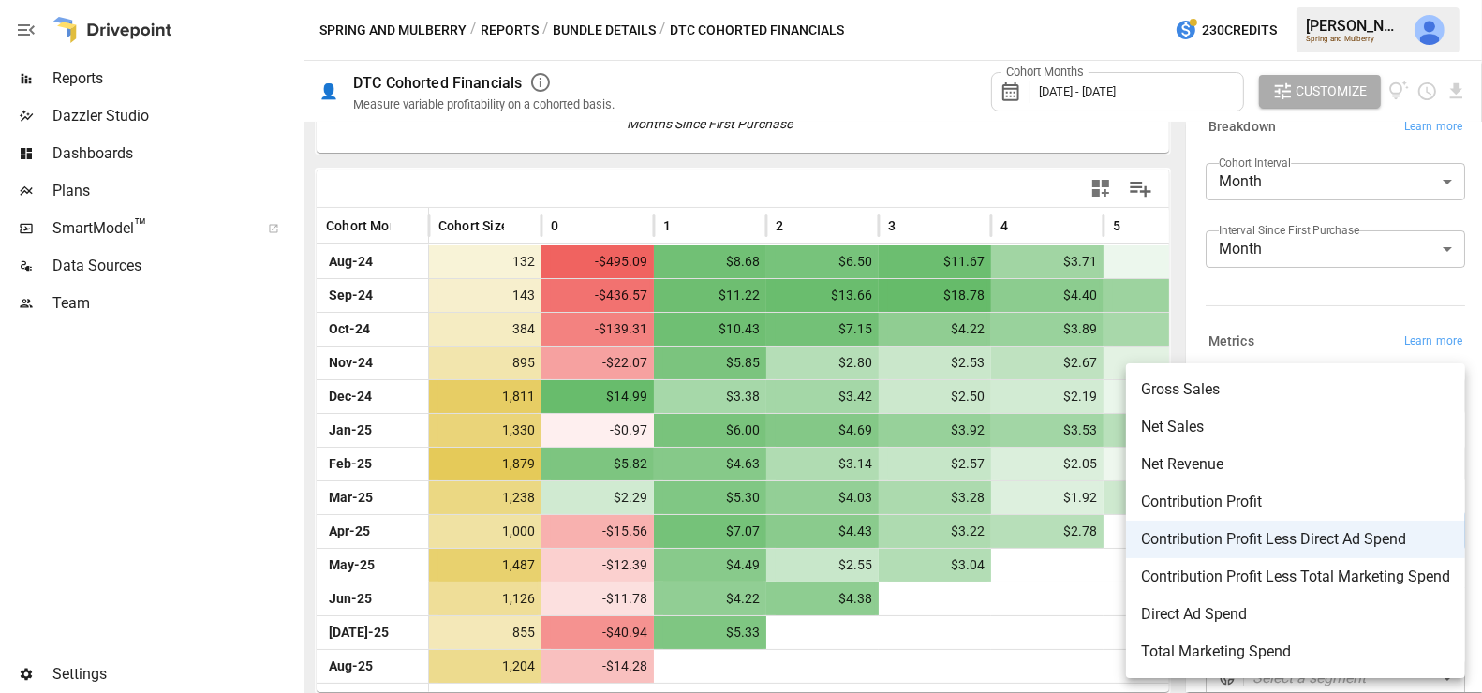
click at [1306, 0] on body "Reports Dazzler Studio Dashboards Plans SmartModel ™ Data Sources Team Settings…" at bounding box center [741, 0] width 1482 height 0
click at [1044, 600] on div at bounding box center [741, 346] width 1482 height 693
click at [1286, 0] on body "Reports Dazzler Studio Dashboards Plans SmartModel ™ Data Sources Team Settings…" at bounding box center [741, 0] width 1482 height 0
click at [1268, 505] on span "Contribution Profit" at bounding box center [1295, 502] width 309 height 22
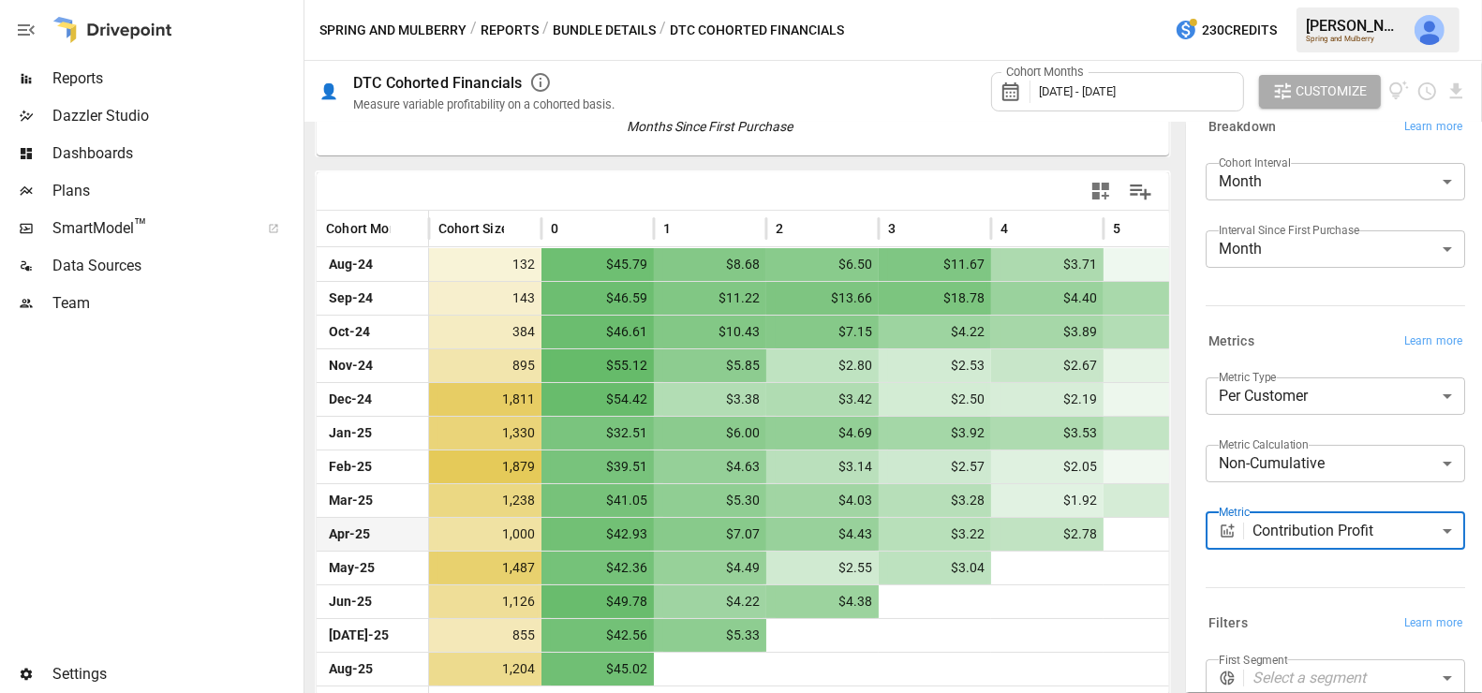
scroll to position [356, 0]
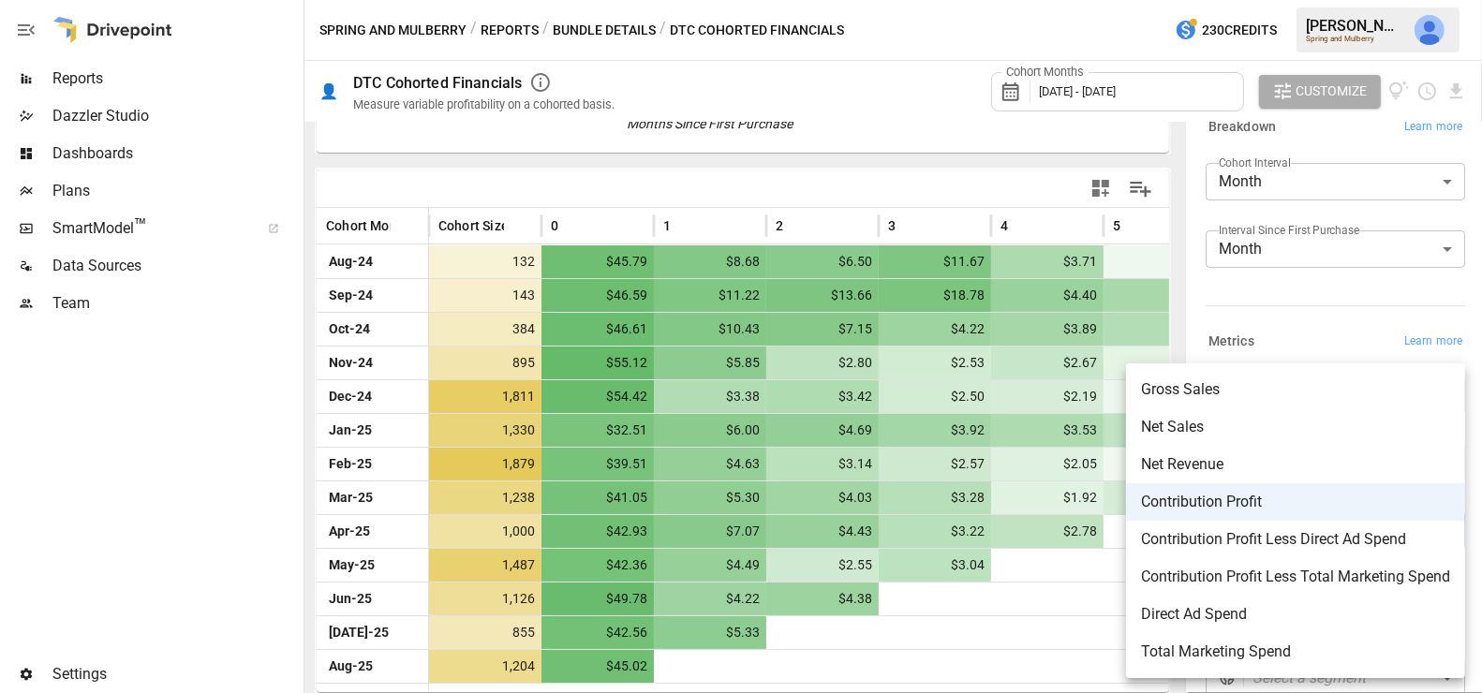
click at [1263, 0] on body "Reports Dazzler Studio Dashboards Plans SmartModel ™ Data Sources Team Settings…" at bounding box center [741, 0] width 1482 height 0
click at [1245, 466] on span "Net Revenue" at bounding box center [1295, 464] width 309 height 22
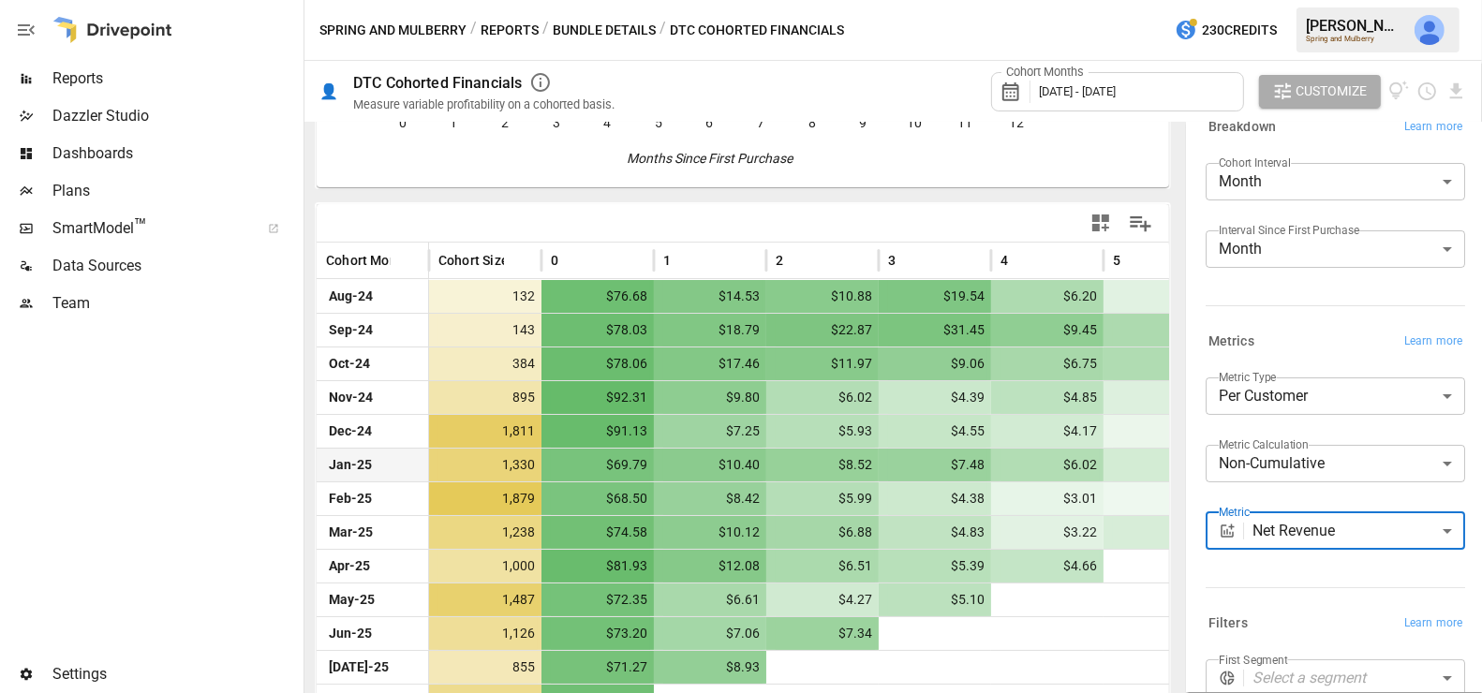
scroll to position [333, 0]
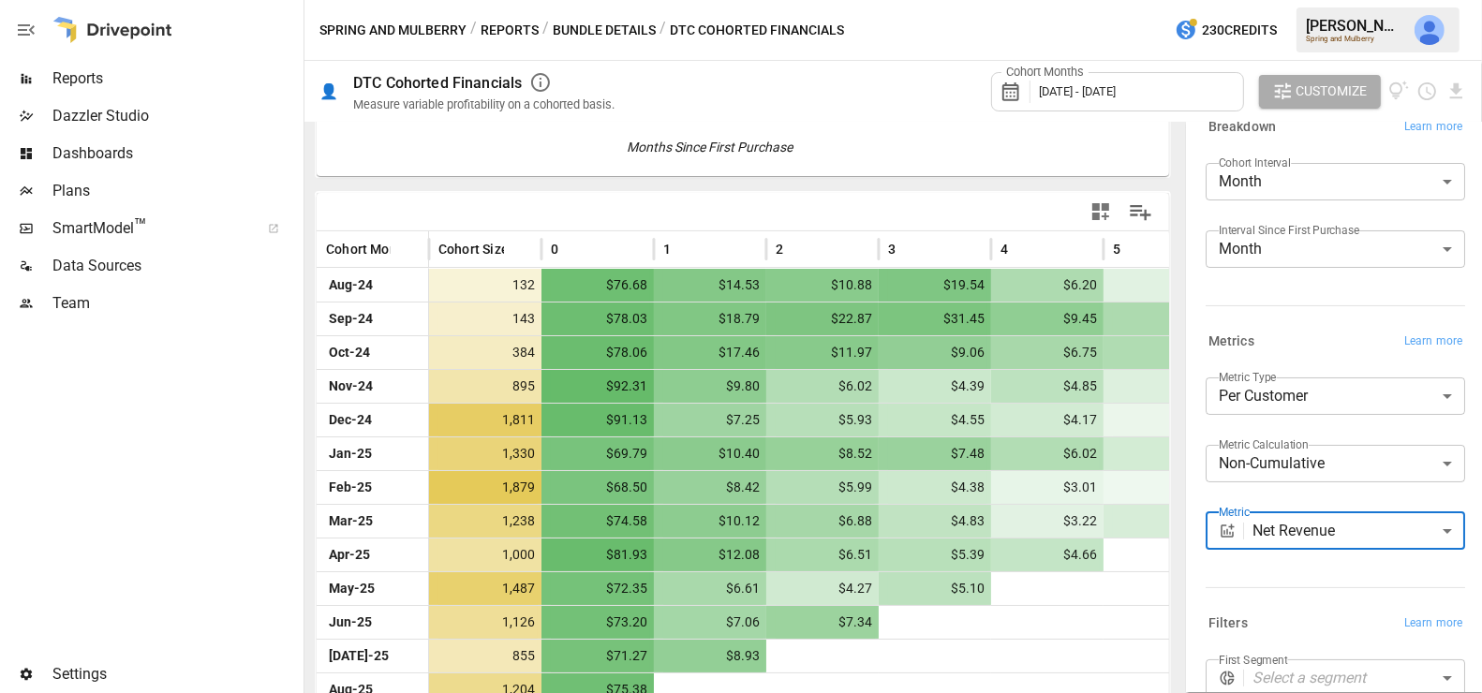
click at [1282, 0] on body "Reports Dazzler Studio Dashboards Plans SmartModel ™ Data Sources Team Settings…" at bounding box center [741, 0] width 1482 height 0
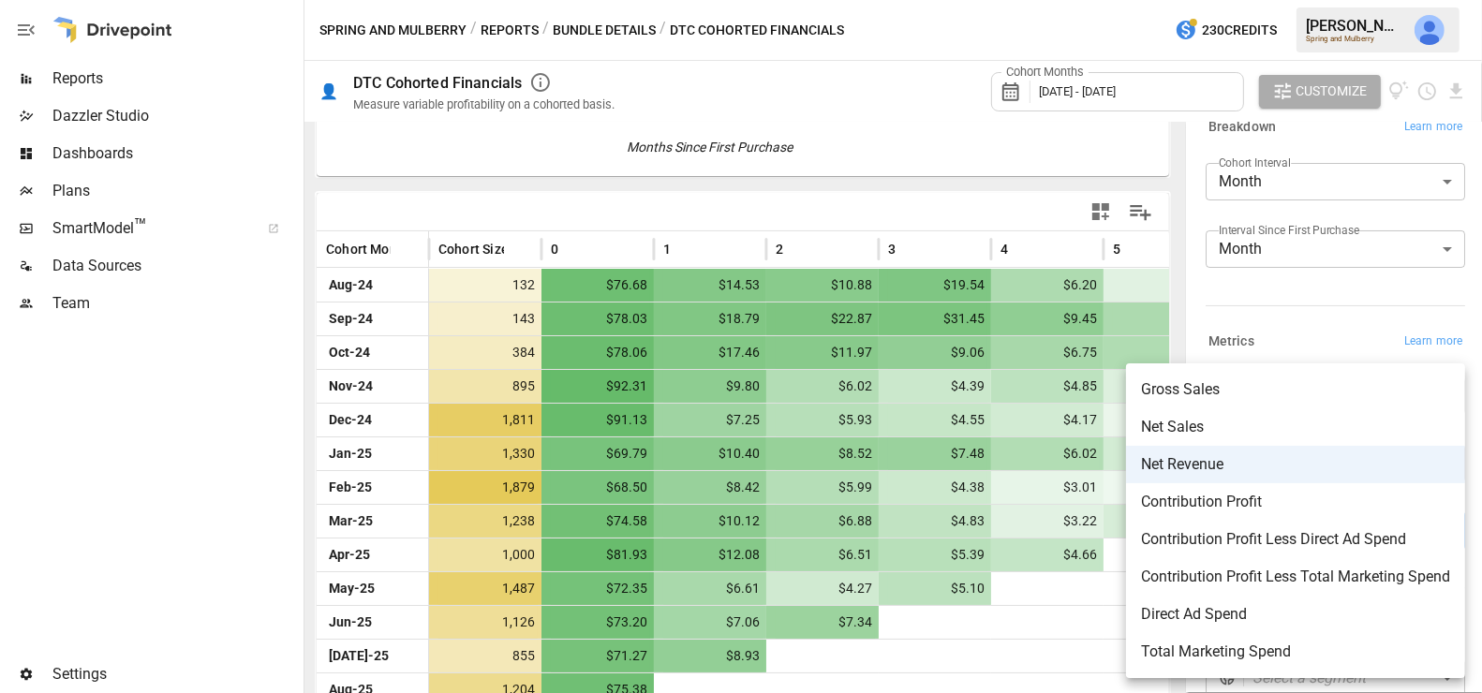
click at [1283, 539] on span "Contribution Profit Less Direct Ad Spend" at bounding box center [1295, 539] width 309 height 22
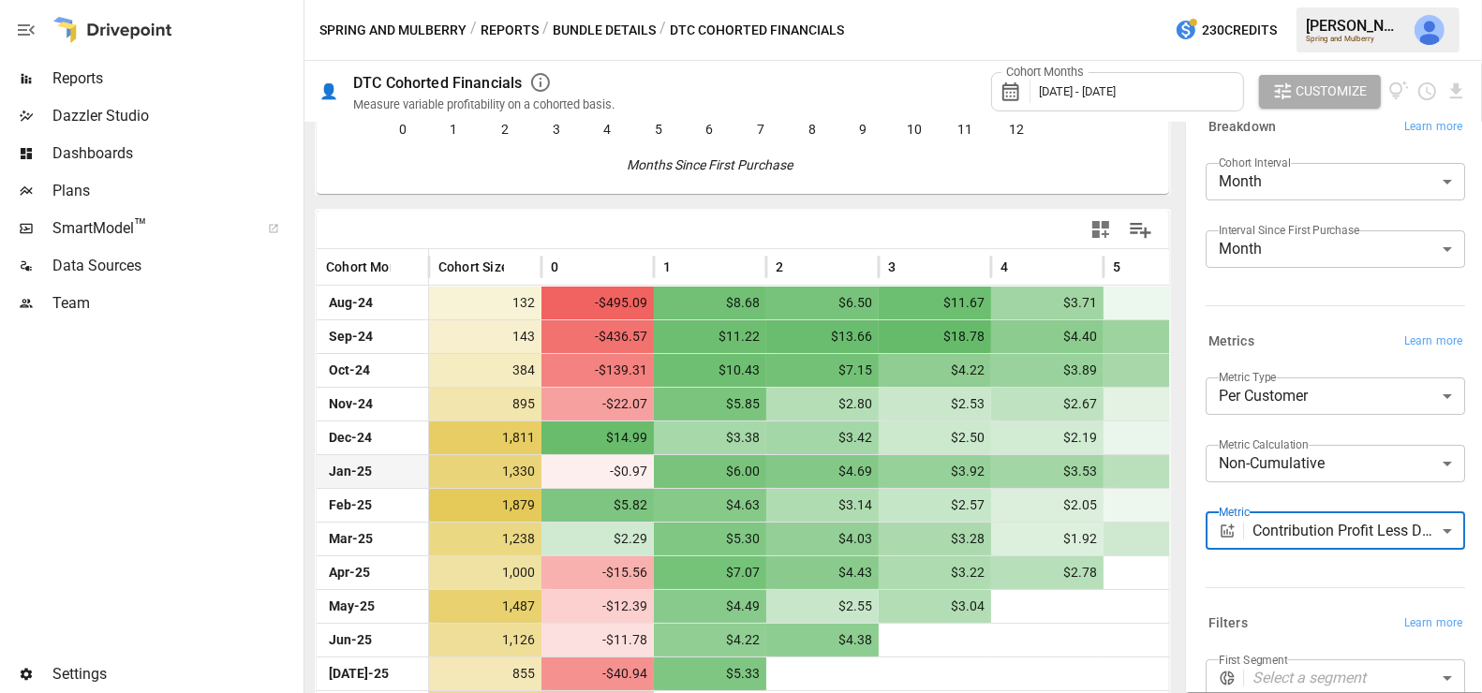
scroll to position [356, 0]
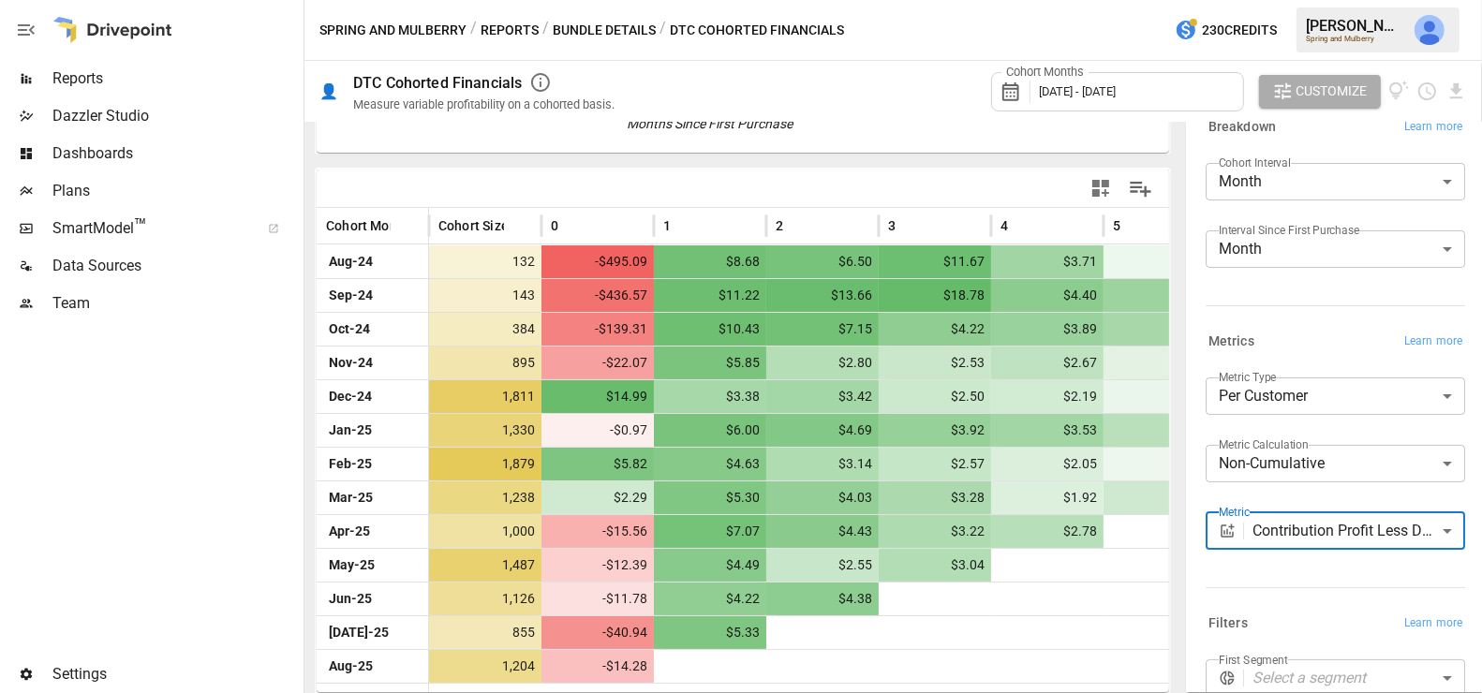
click at [1323, 0] on body "Reports Dazzler Studio Dashboards Plans SmartModel ™ Data Sources Team Settings…" at bounding box center [741, 0] width 1482 height 0
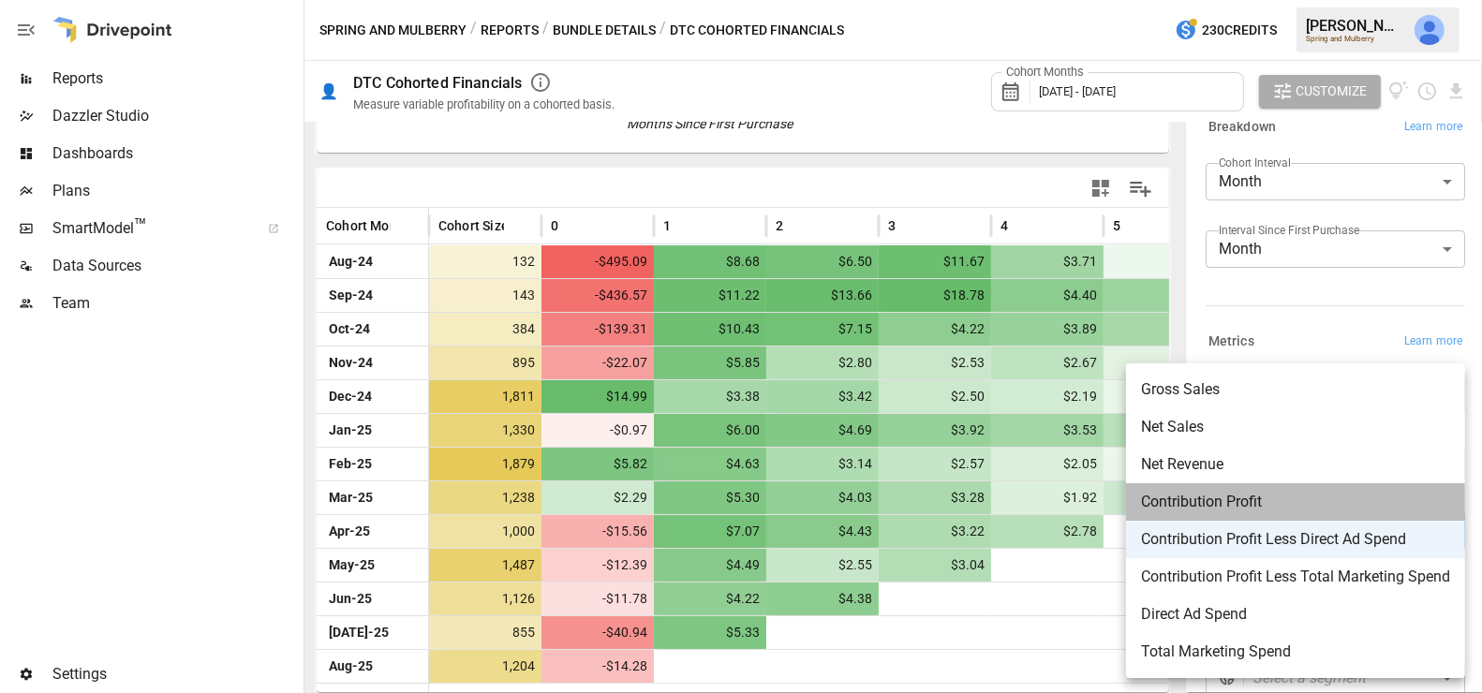
click at [1288, 505] on span "Contribution Profit" at bounding box center [1295, 502] width 309 height 22
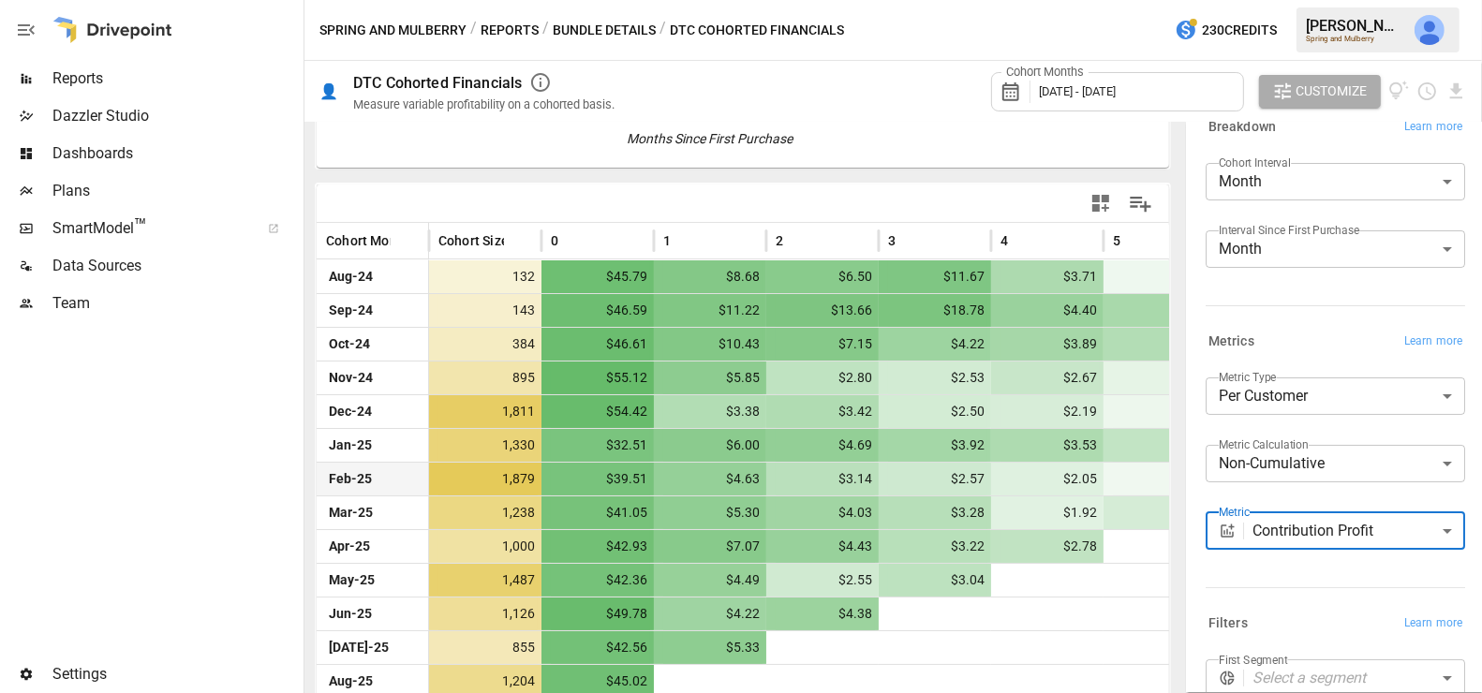
scroll to position [356, 0]
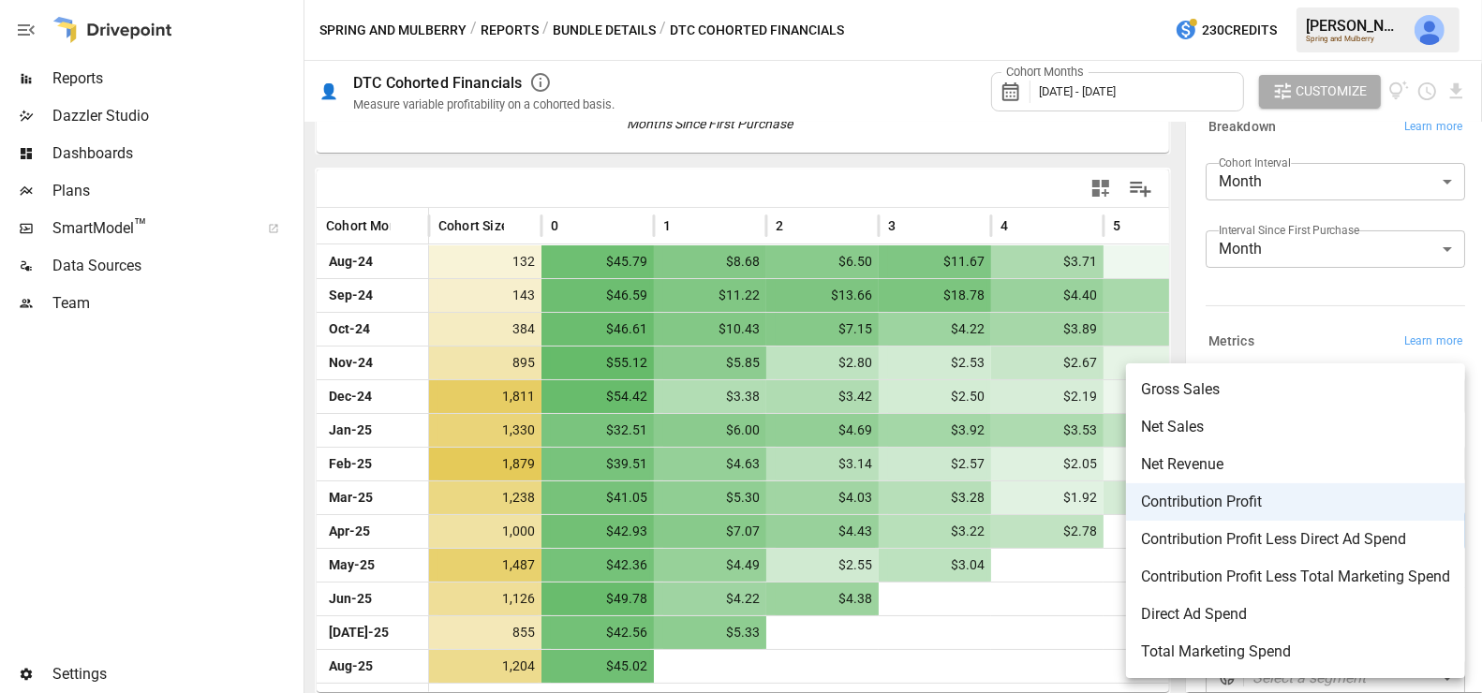
click at [1328, 0] on body "Reports Dazzler Studio Dashboards Plans SmartModel ™ Data Sources Team Settings…" at bounding box center [741, 0] width 1482 height 0
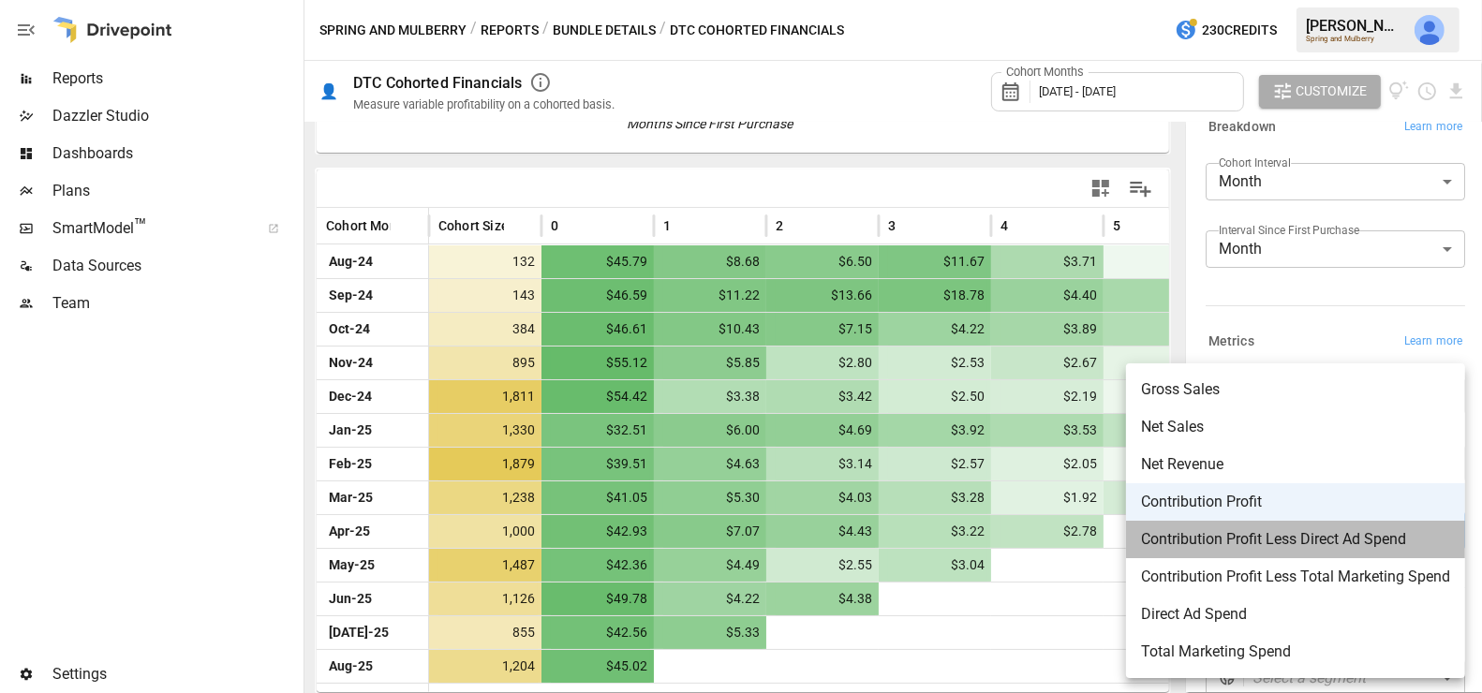
click at [1320, 539] on span "Contribution Profit Less Direct Ad Spend" at bounding box center [1295, 539] width 309 height 22
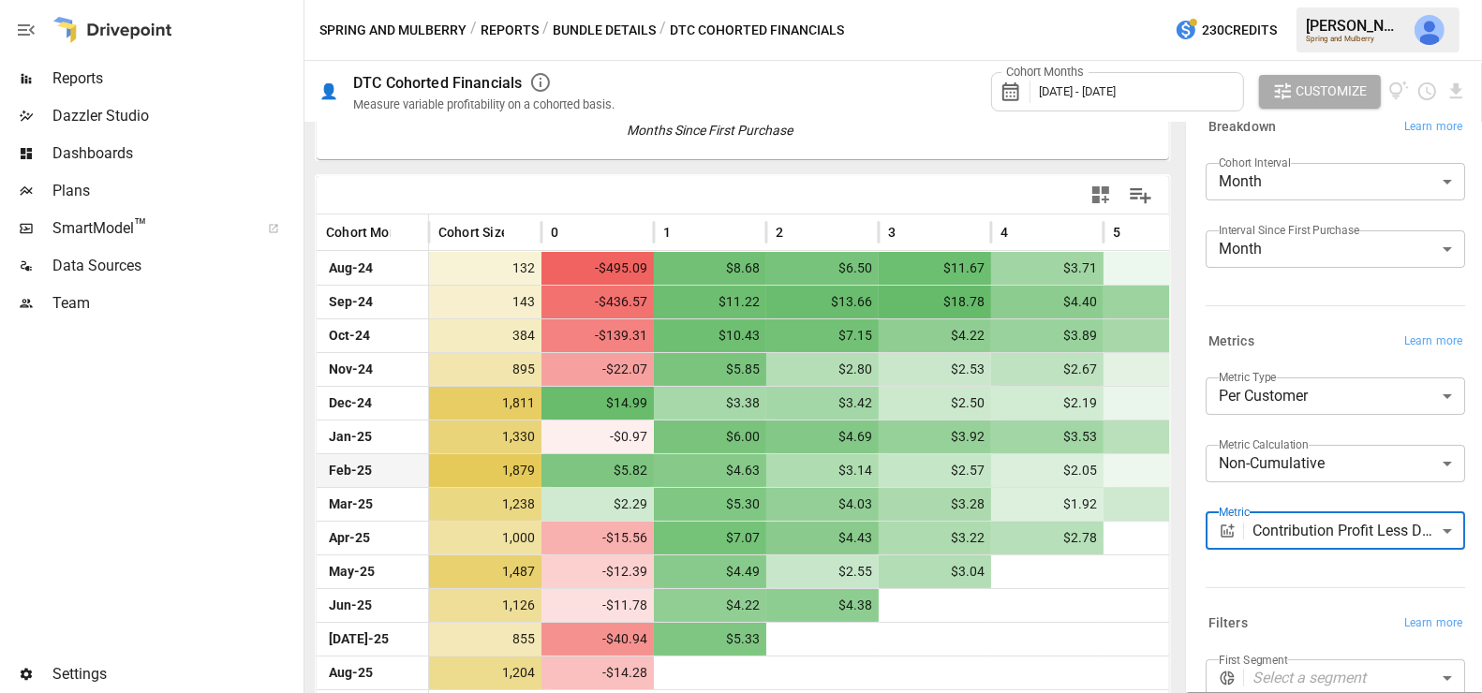
scroll to position [356, 0]
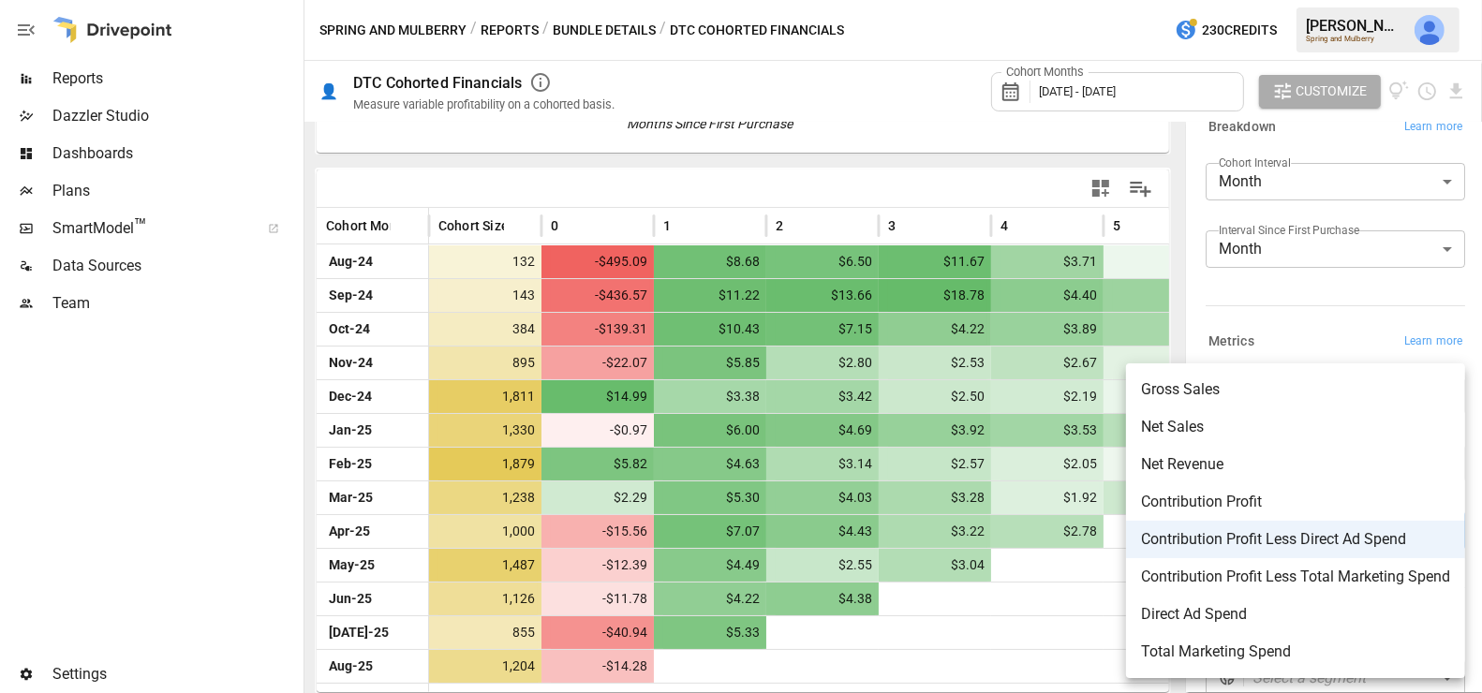
click at [1383, 0] on body "Reports Dazzler Studio Dashboards Plans SmartModel ™ Data Sources Team Settings…" at bounding box center [741, 0] width 1482 height 0
click at [1161, 615] on span "Direct Ad Spend" at bounding box center [1295, 614] width 309 height 22
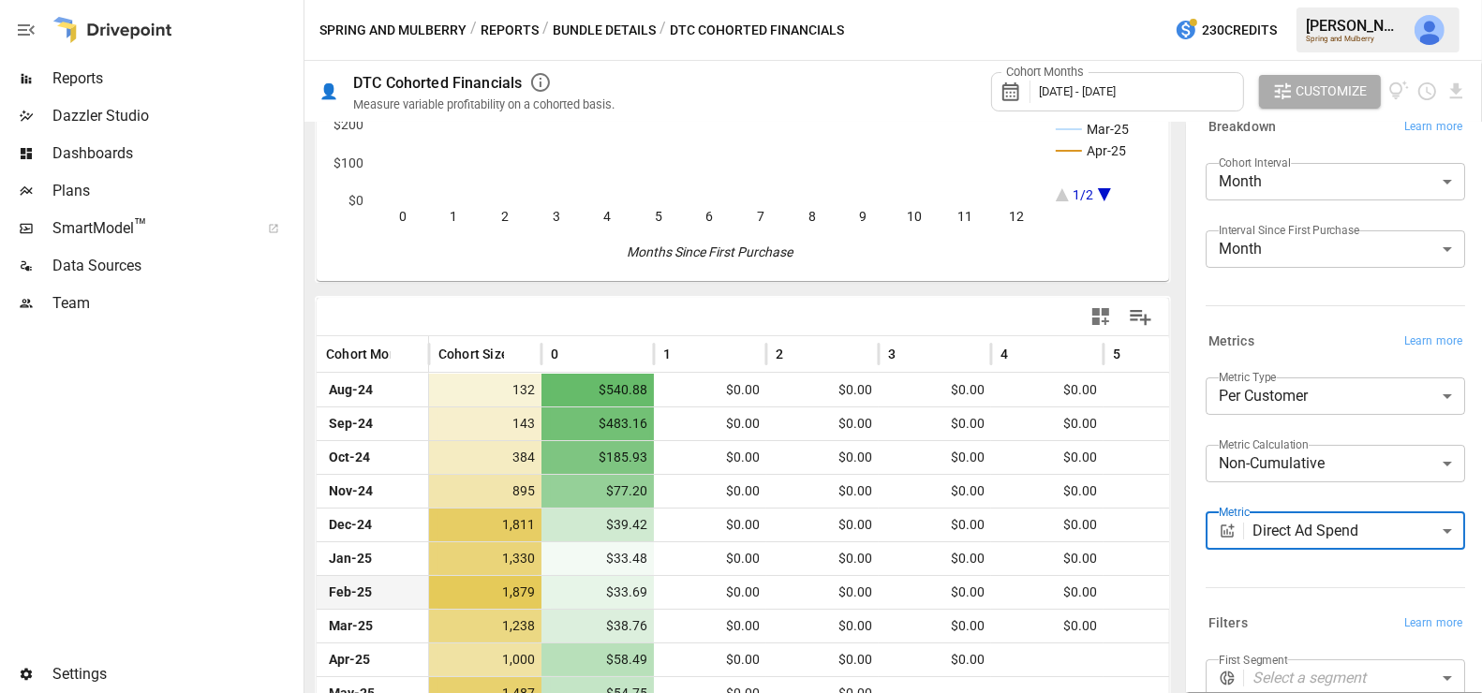
scroll to position [356, 0]
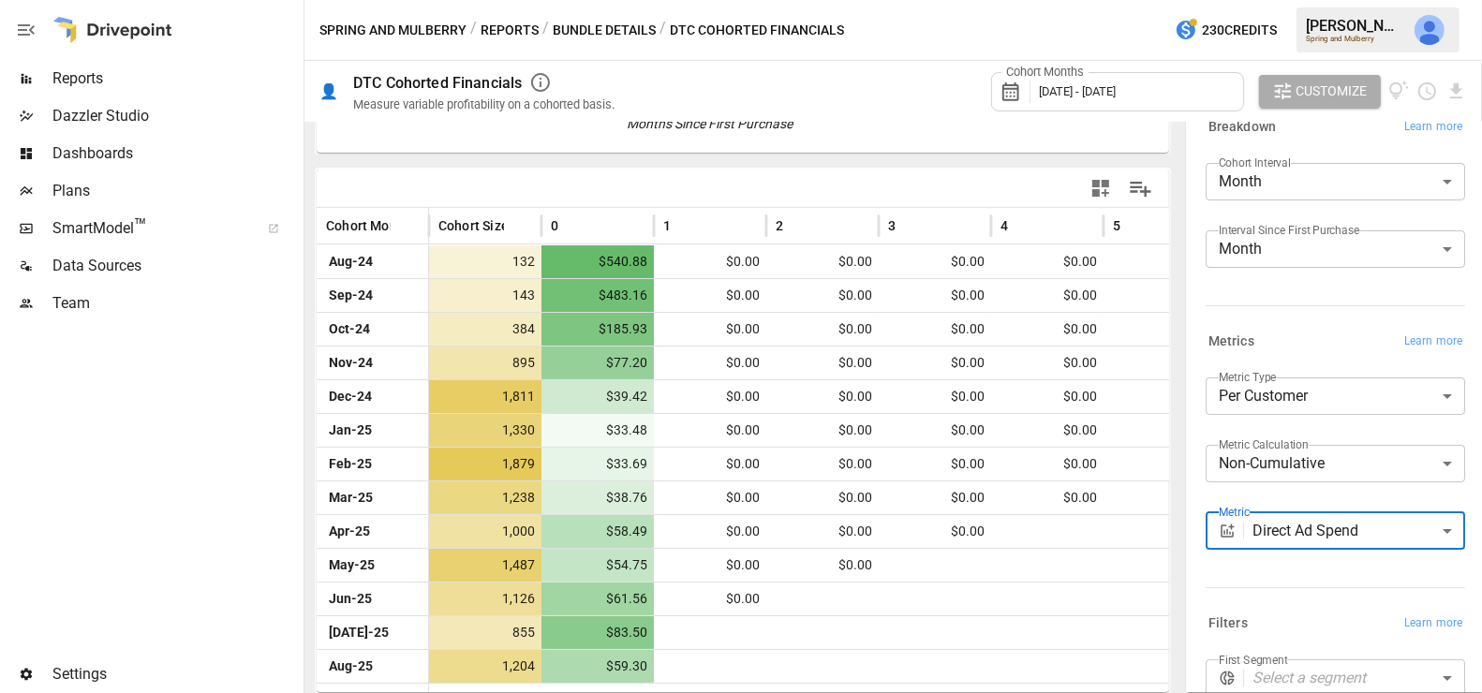
click at [1286, 0] on body "Reports Dazzler Studio Dashboards Plans SmartModel ™ Data Sources Team Settings…" at bounding box center [741, 0] width 1482 height 0
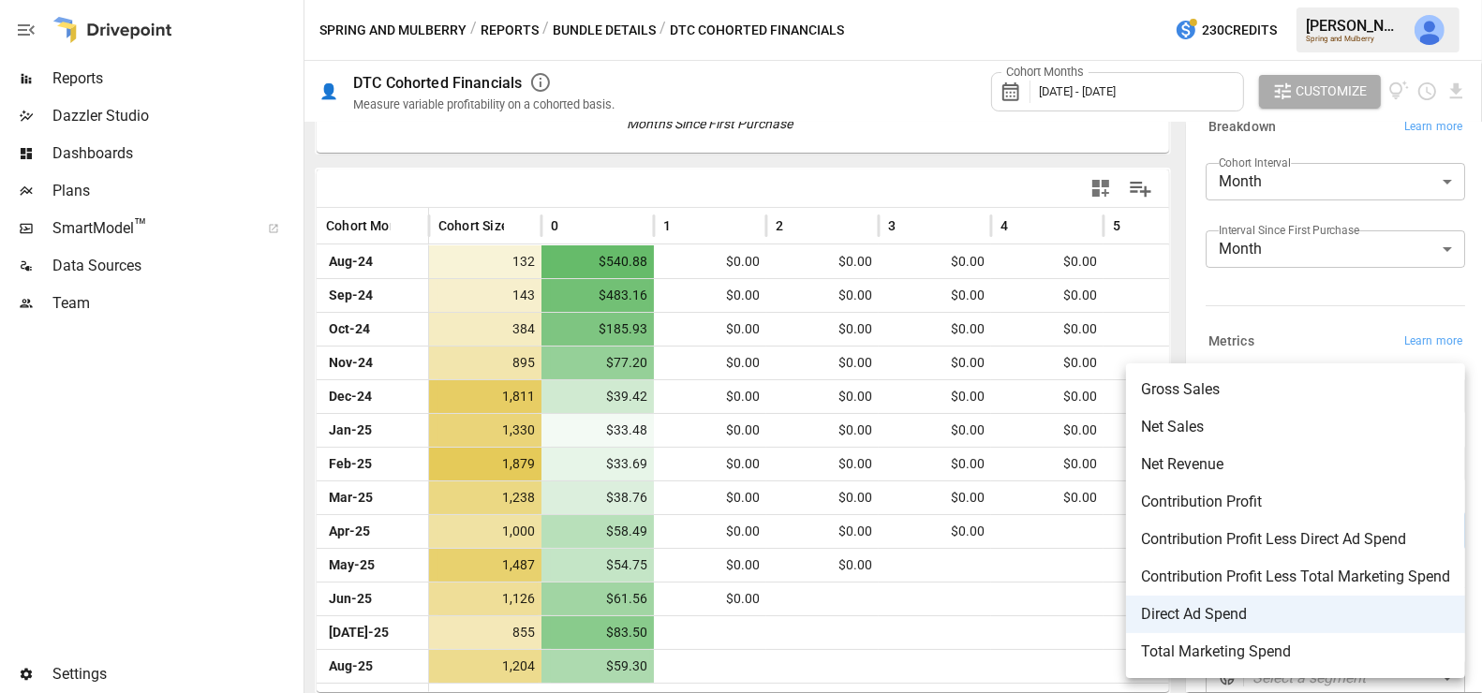
click at [1286, 535] on span "Contribution Profit Less Direct Ad Spend" at bounding box center [1295, 539] width 309 height 22
type input "**********"
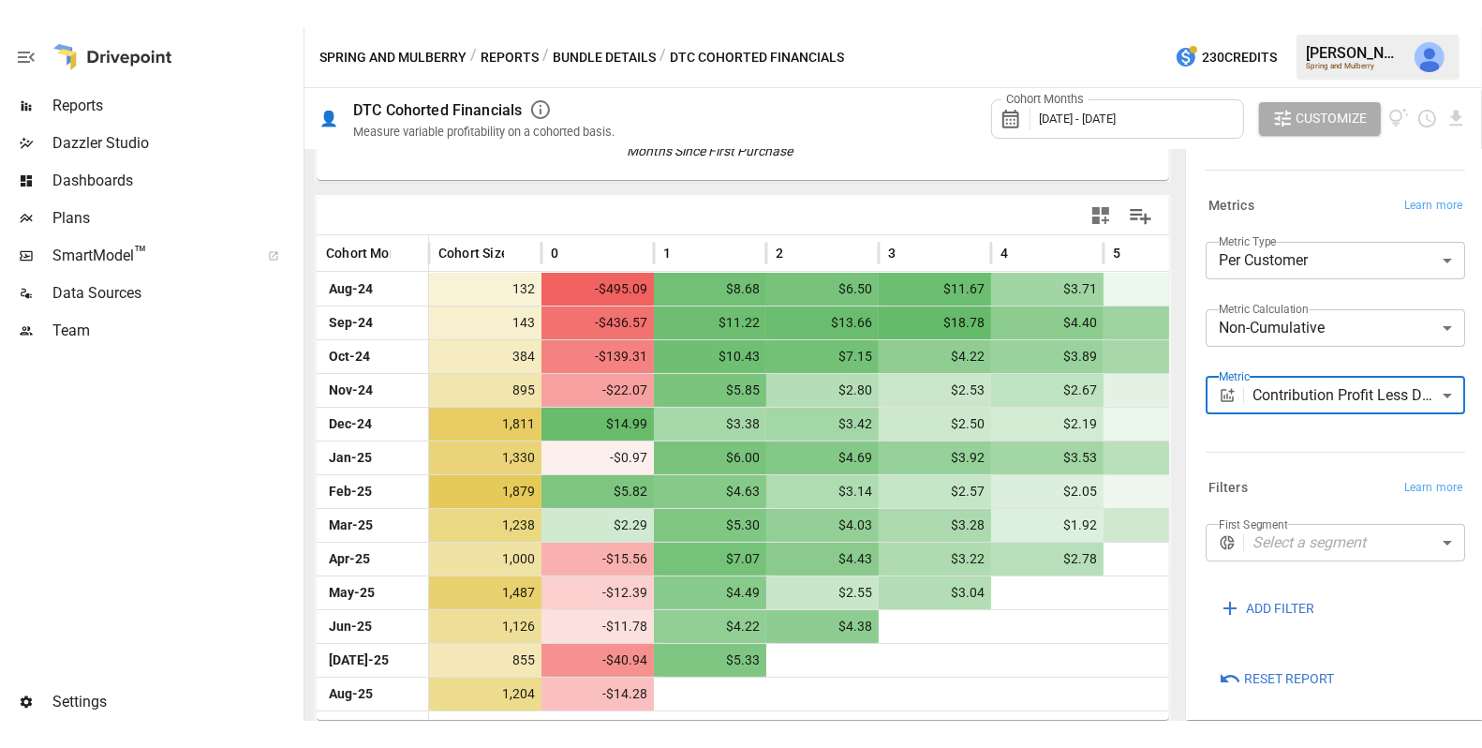
scroll to position [142, 0]
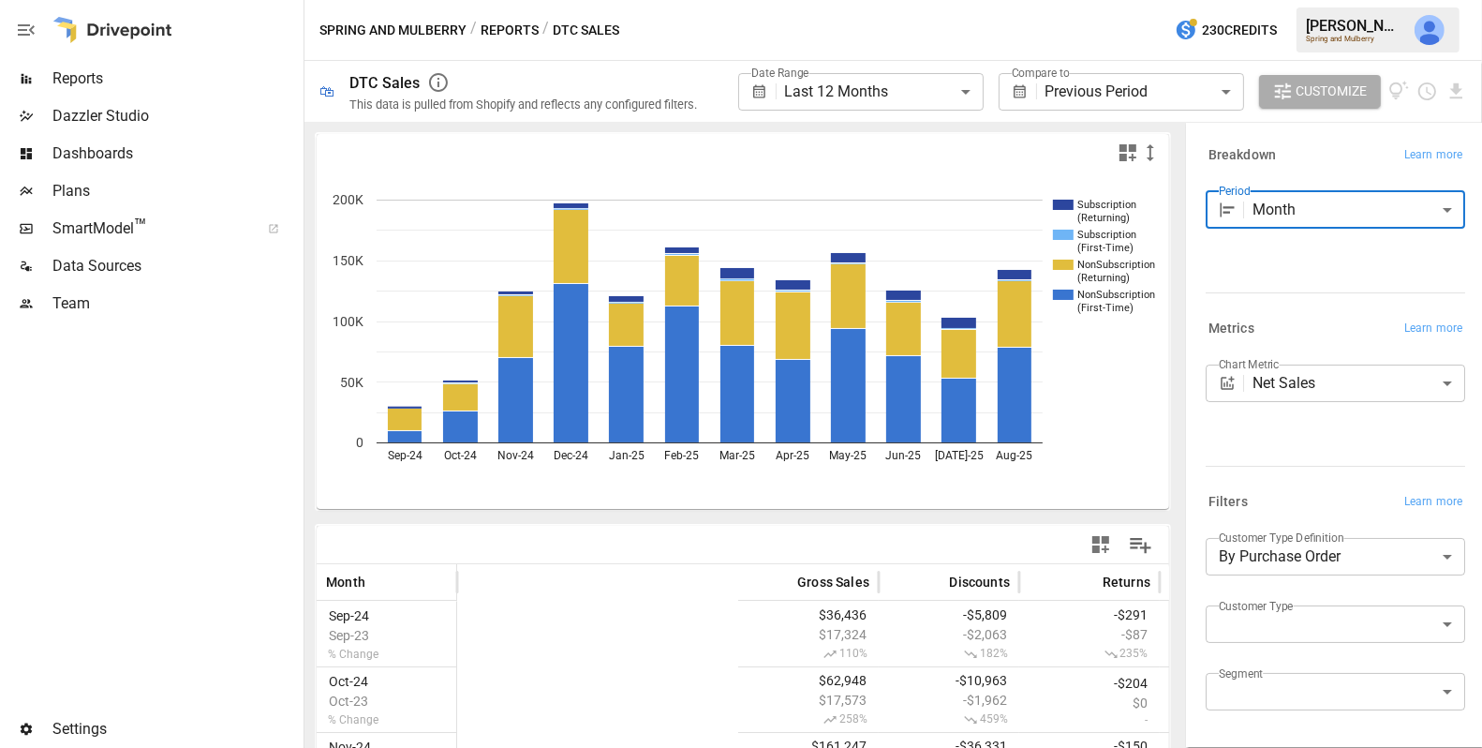
scroll to position [127, 0]
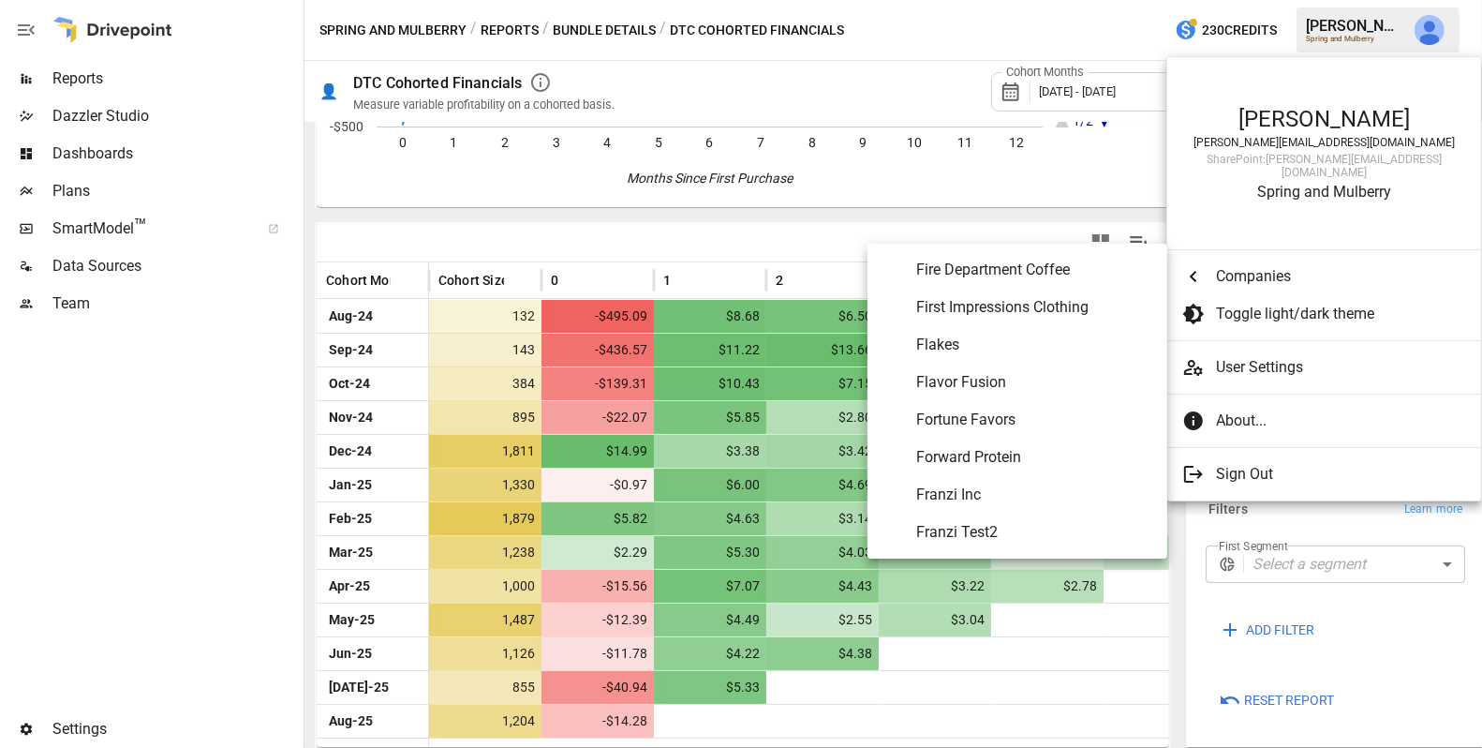
scroll to position [3541, 0]
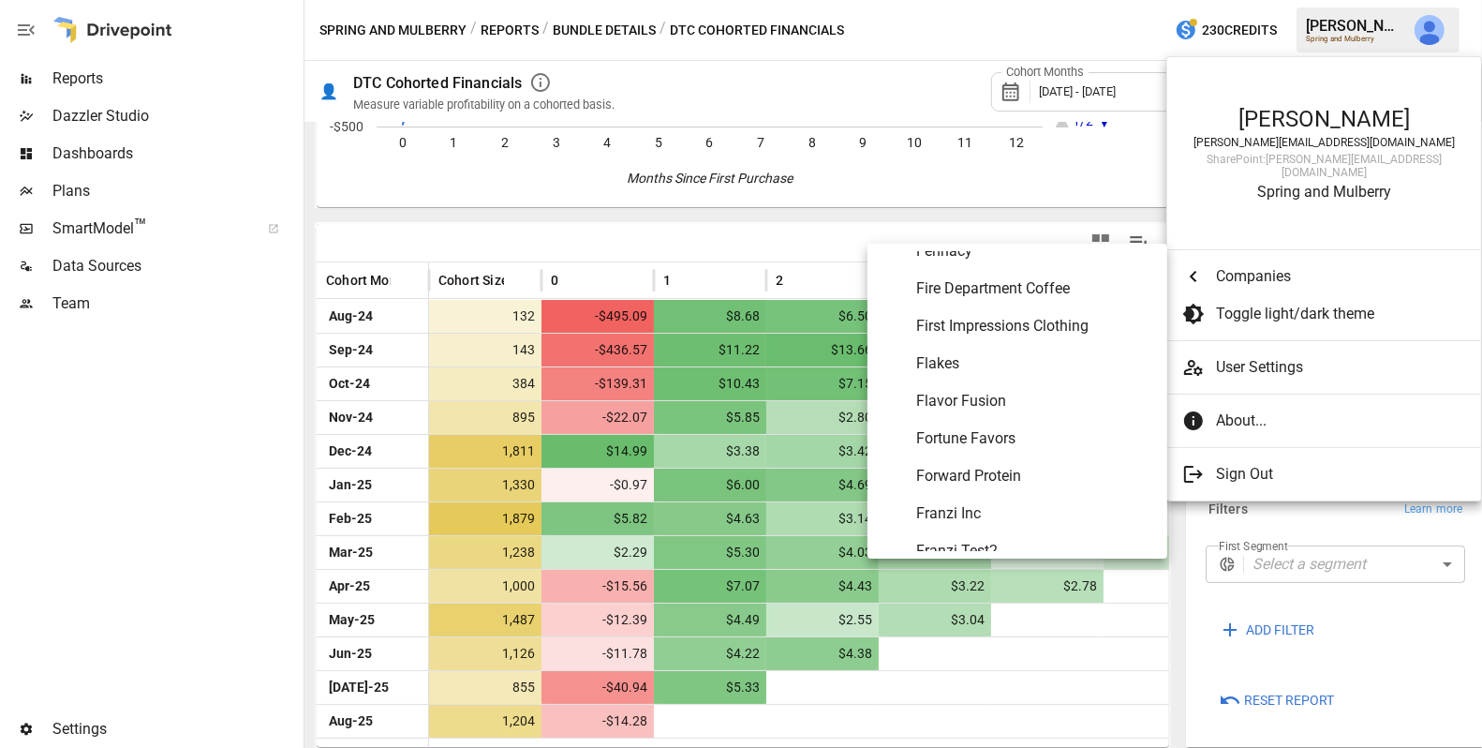
click at [1052, 295] on span "Fire Department Coffee" at bounding box center [1034, 288] width 236 height 22
